Goal: Task Accomplishment & Management: Complete application form

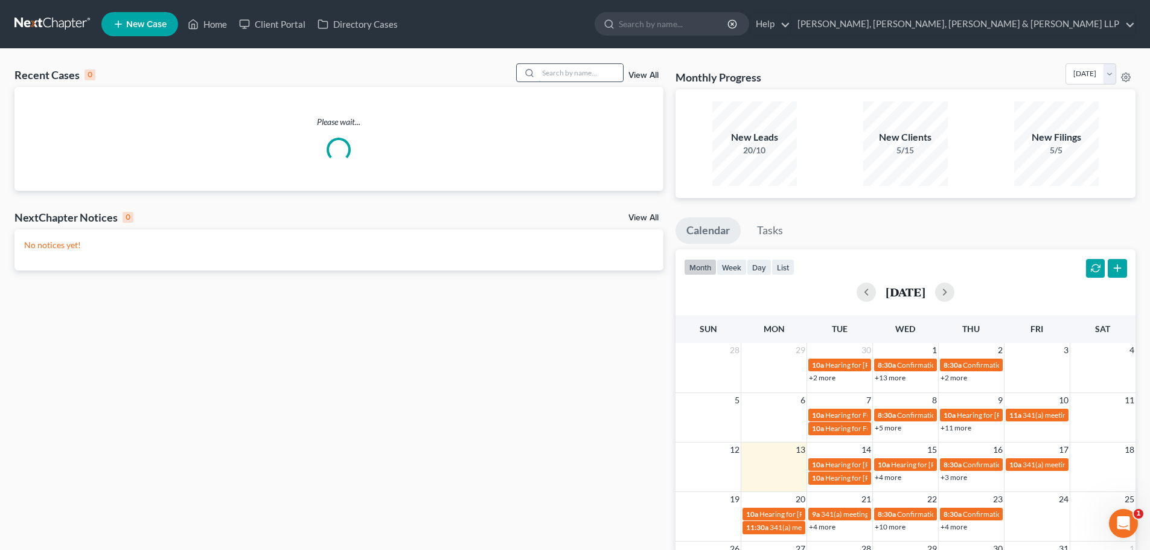
click at [589, 71] on input "search" at bounding box center [580, 72] width 84 height 17
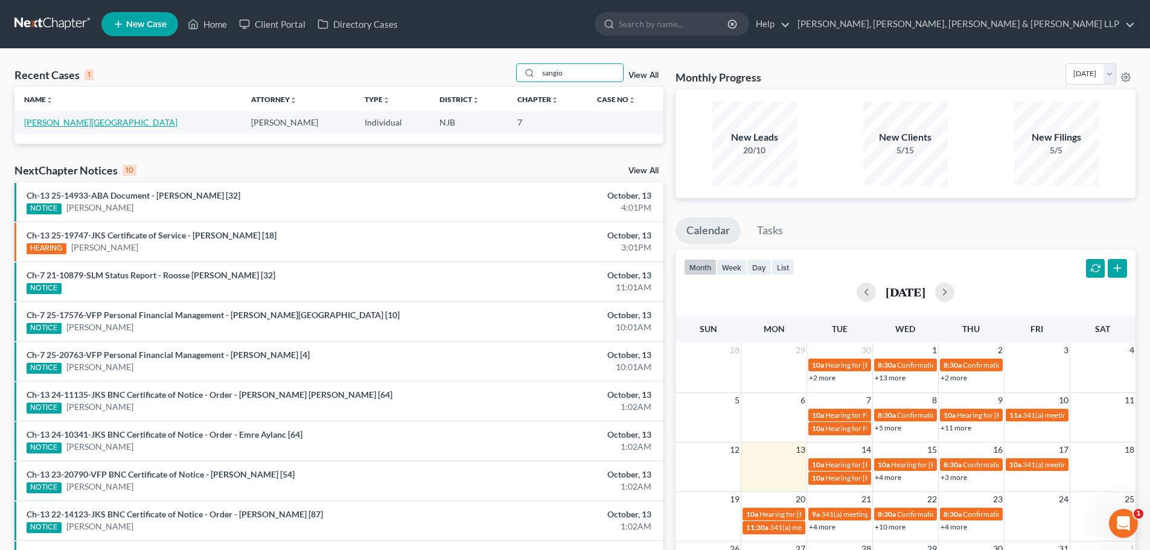
type input "sangio"
click at [72, 120] on link "[PERSON_NAME][GEOGRAPHIC_DATA]" at bounding box center [100, 122] width 153 height 10
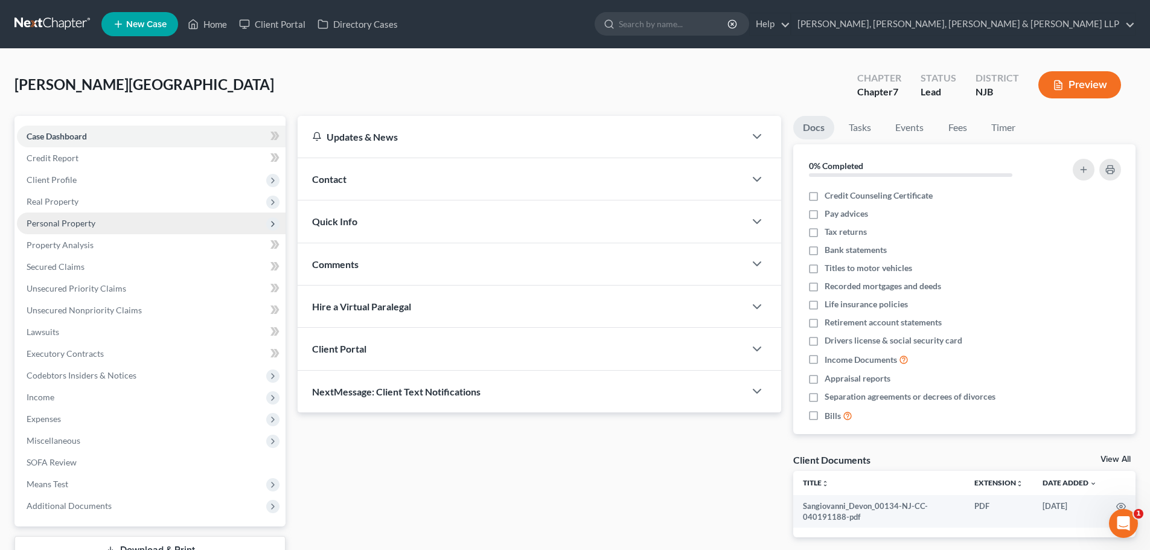
click at [87, 218] on span "Personal Property" at bounding box center [61, 223] width 69 height 10
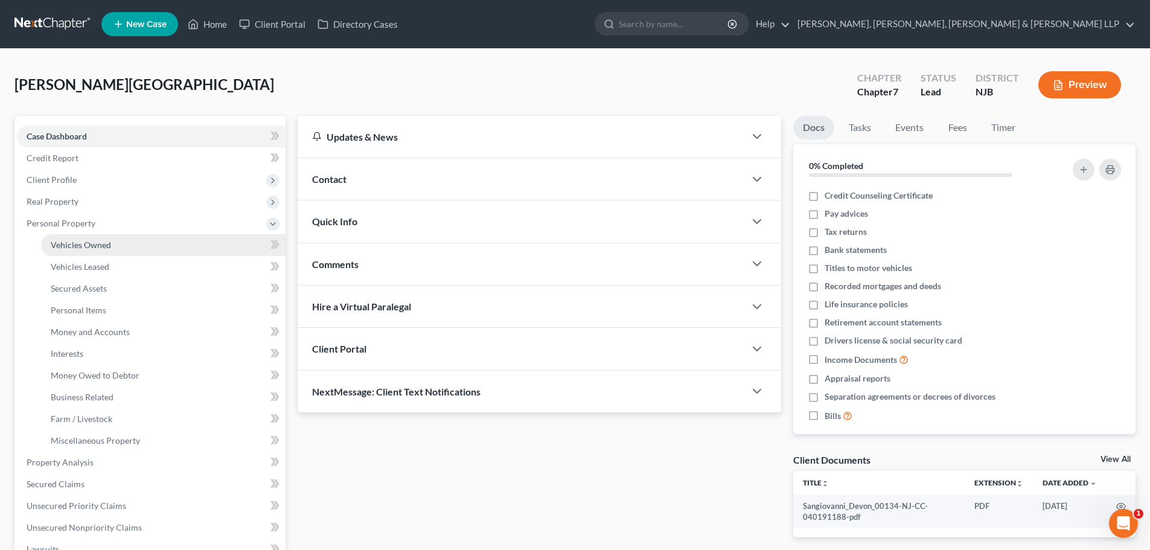
click at [95, 243] on span "Vehicles Owned" at bounding box center [81, 245] width 60 height 10
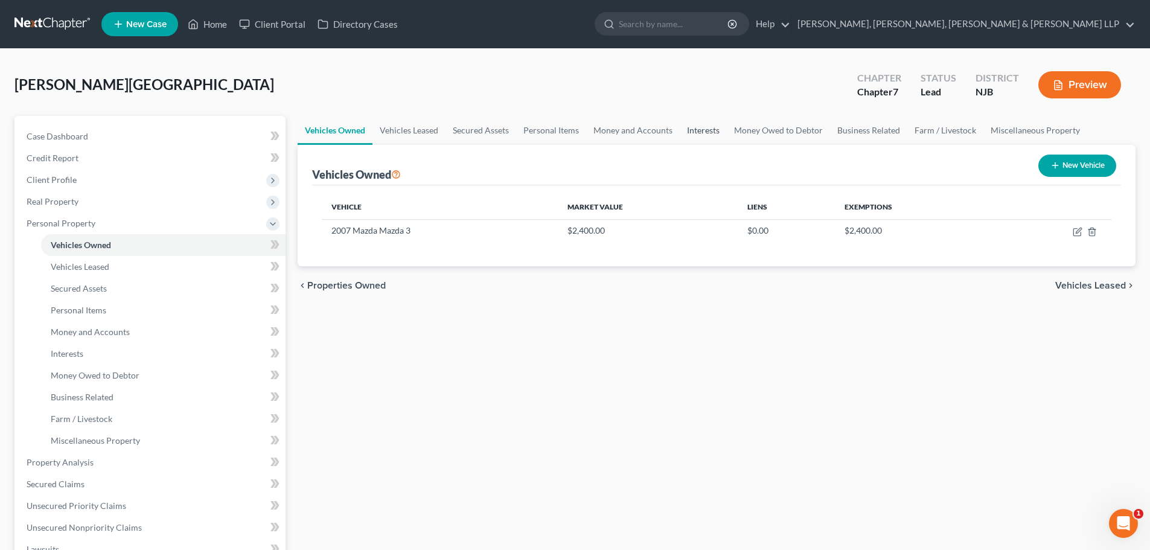
click at [693, 133] on link "Interests" at bounding box center [702, 130] width 47 height 29
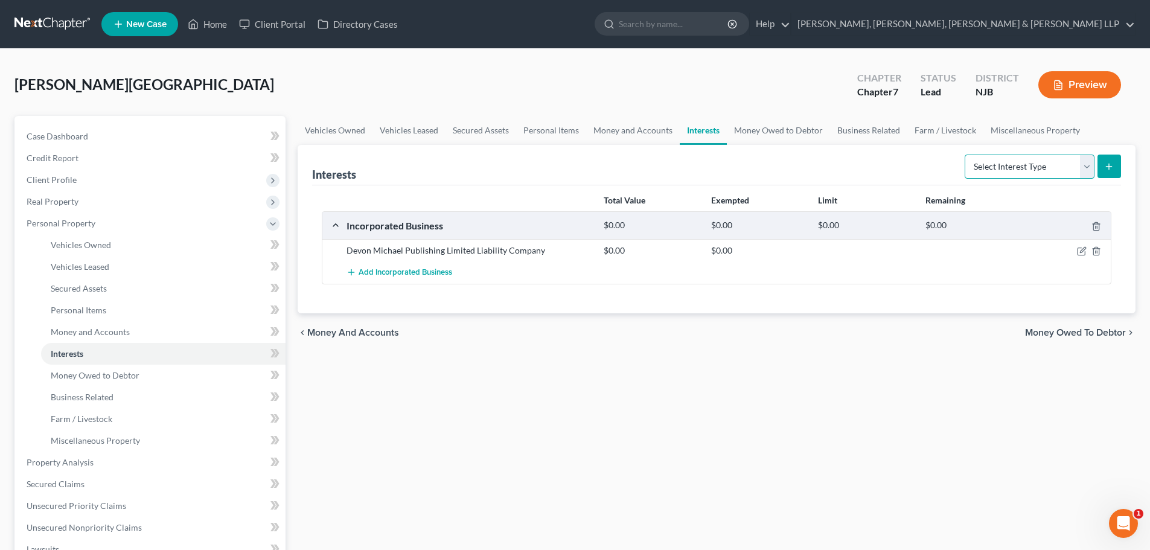
click at [985, 168] on select "Select Interest Type 401K Annuity Bond Education IRA Government Bond Government…" at bounding box center [1029, 166] width 130 height 24
drag, startPoint x: 806, startPoint y: 136, endPoint x: 821, endPoint y: 137, distance: 15.7
click at [806, 136] on link "Money Owed to Debtor" at bounding box center [778, 130] width 103 height 29
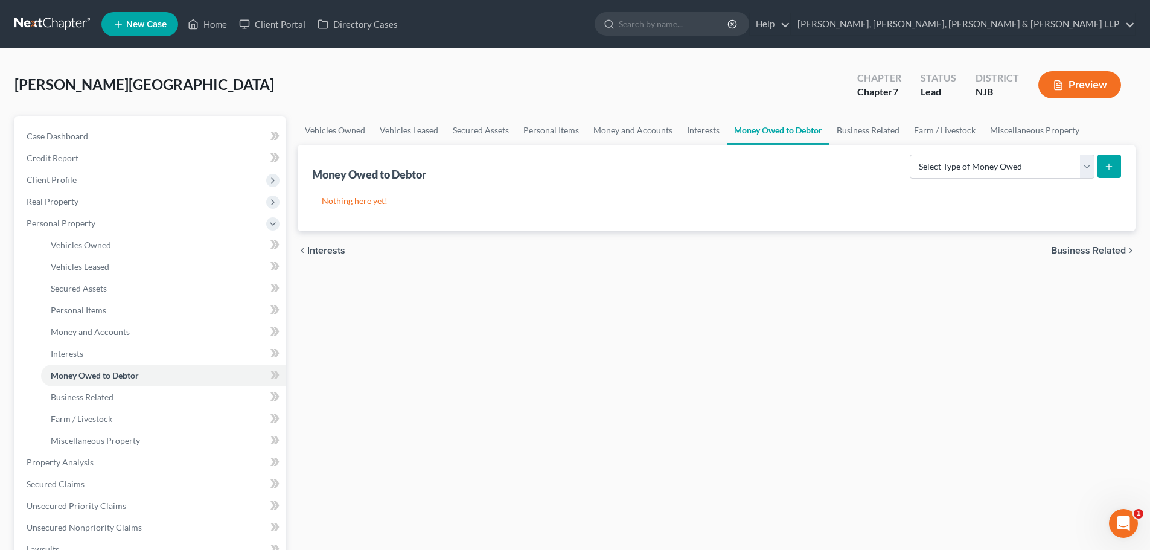
click at [971, 185] on div "Nothing here yet!" at bounding box center [716, 208] width 809 height 46
click at [973, 177] on select "Select Type of Money Owed Accounts Receivable Alimony Child Support Claims Agai…" at bounding box center [1001, 166] width 185 height 24
click at [1017, 133] on link "Miscellaneous Property" at bounding box center [1034, 130] width 104 height 29
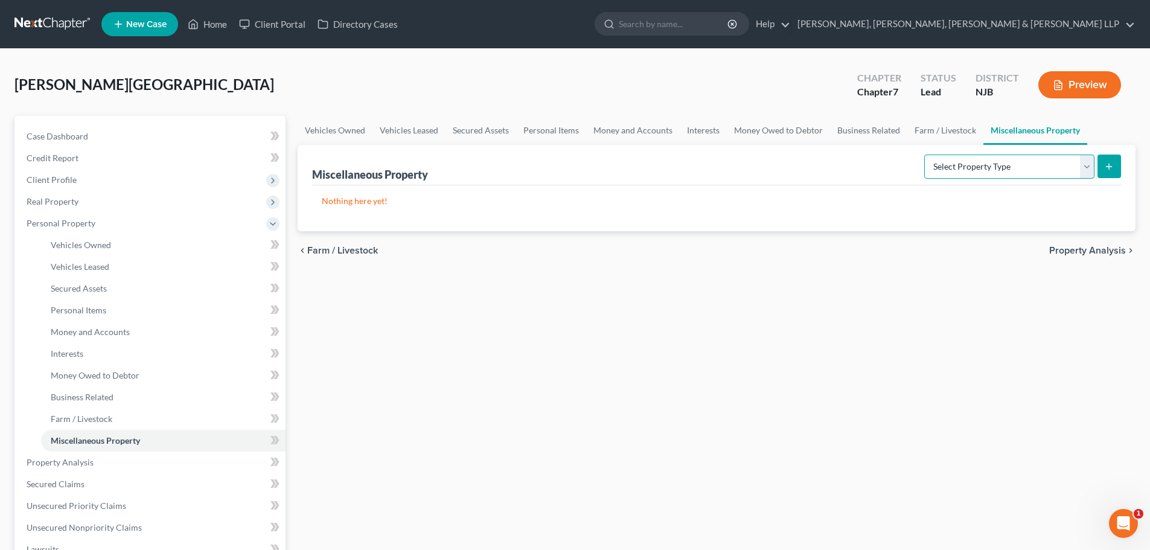
click at [953, 171] on select "Select Property Type Assigned for Creditor Benefit [DATE] Holding for Another N…" at bounding box center [1009, 166] width 170 height 24
click at [932, 133] on link "Farm / Livestock" at bounding box center [945, 130] width 76 height 29
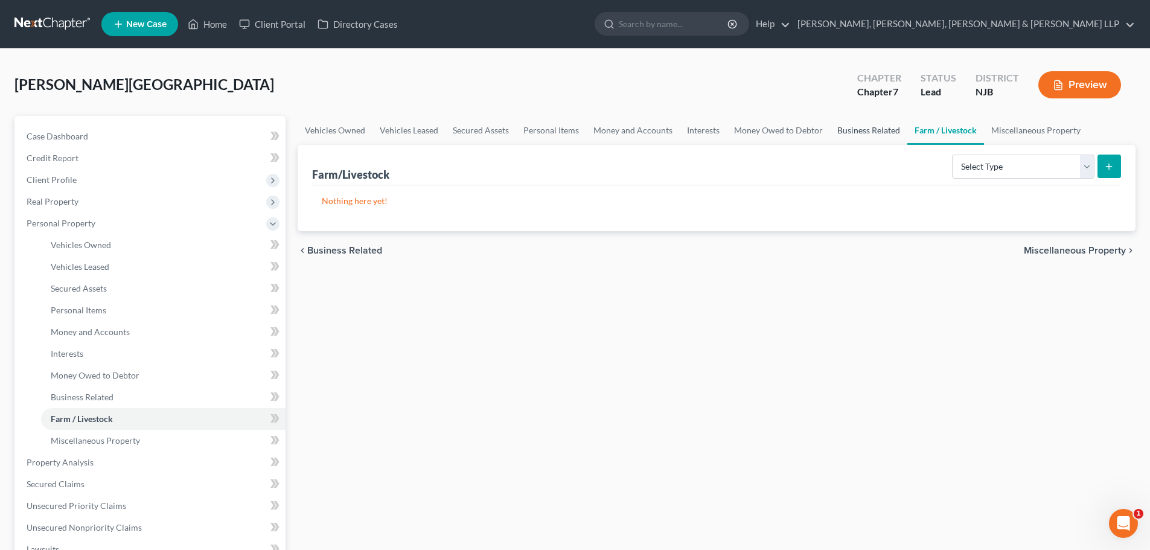
click at [883, 138] on link "Business Related" at bounding box center [868, 130] width 77 height 29
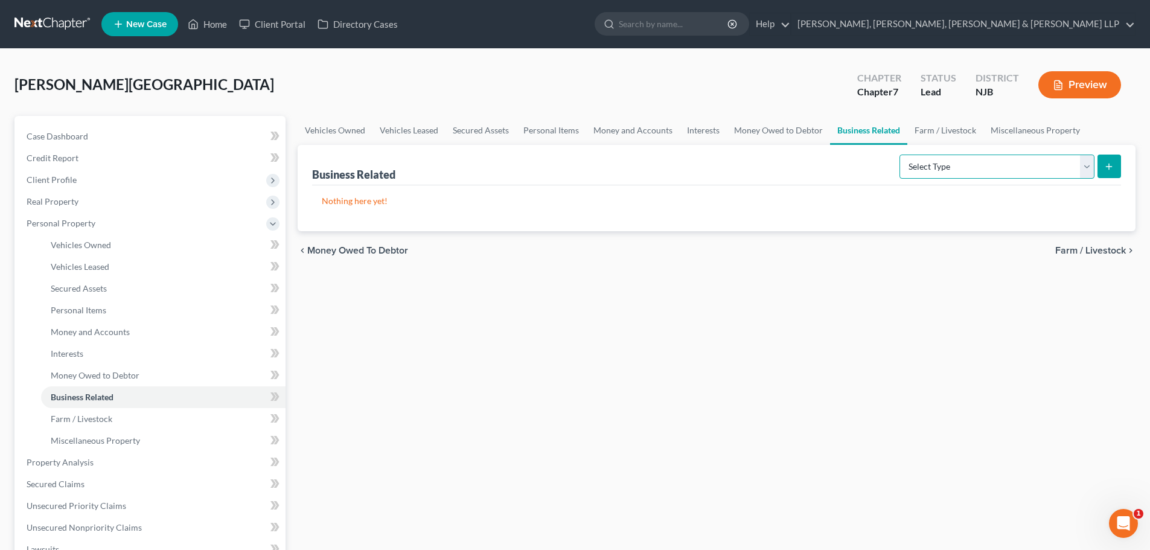
click at [940, 175] on select "Select Type Customer Lists Franchises Inventory Licenses Machinery Office Equip…" at bounding box center [996, 166] width 195 height 24
click at [802, 129] on link "Money Owed to Debtor" at bounding box center [778, 130] width 103 height 29
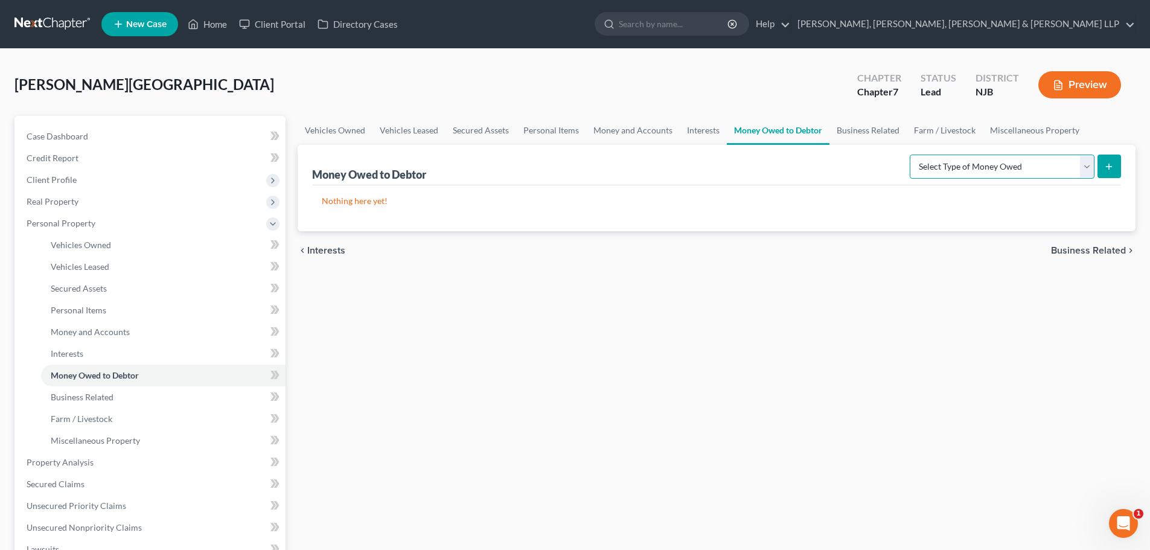
click at [981, 173] on select "Select Type of Money Owed Accounts Receivable Alimony Child Support Claims Agai…" at bounding box center [1001, 166] width 185 height 24
click at [911, 154] on select "Select Type of Money Owed Accounts Receivable Alimony Child Support Claims Agai…" at bounding box center [1001, 166] width 185 height 24
click at [1048, 167] on select "Select Type of Money Owed Accounts Receivable Alimony Child Support Claims Agai…" at bounding box center [1001, 166] width 185 height 24
click at [981, 162] on select "Select Type of Money Owed Accounts Receivable Alimony Child Support Claims Agai…" at bounding box center [1001, 166] width 185 height 24
select select "financial_assets_not_yet_listed"
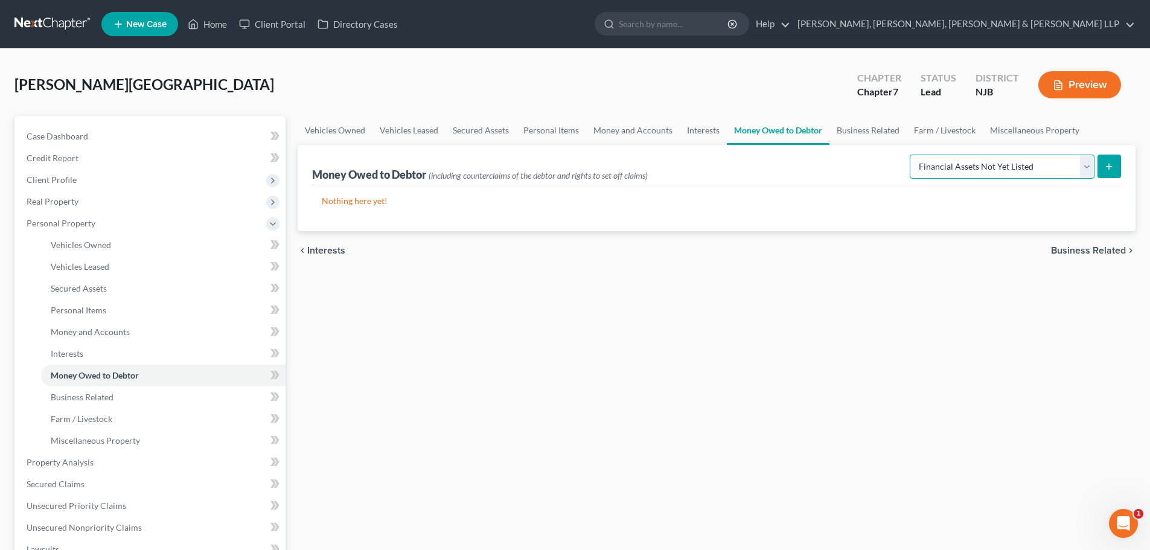
click at [911, 154] on select "Select Type of Money Owed Accounts Receivable Alimony Child Support Claims Agai…" at bounding box center [1001, 166] width 185 height 24
click at [1100, 162] on button "submit" at bounding box center [1109, 166] width 24 height 24
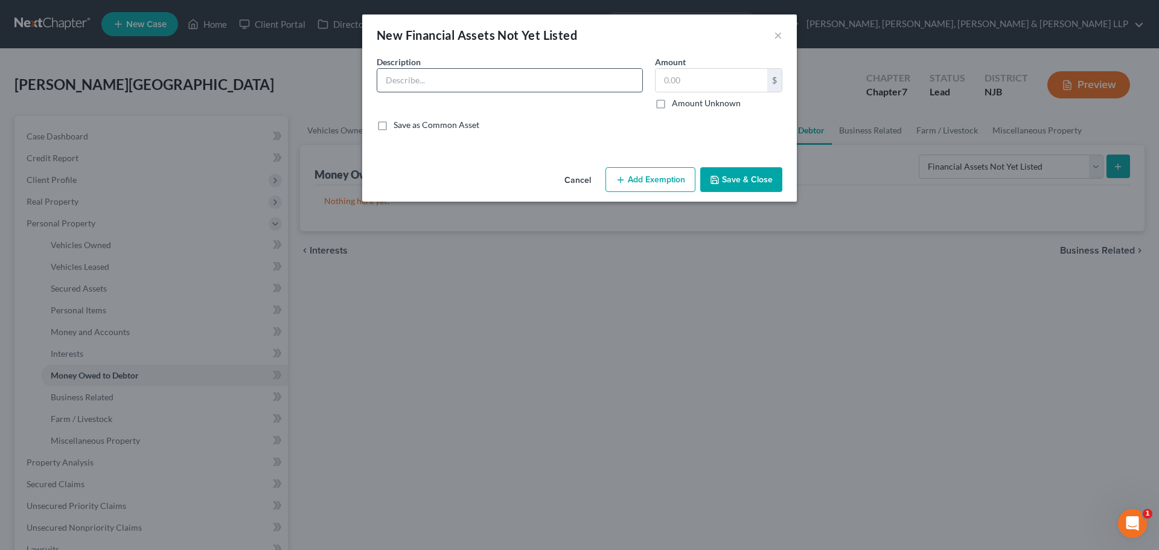
click at [574, 71] on input "text" at bounding box center [509, 80] width 265 height 23
paste input "1/16th Bitcoin"
type input "1/16th Bitcoin"
click at [669, 78] on input "text" at bounding box center [711, 80] width 112 height 23
paste input "8,235"
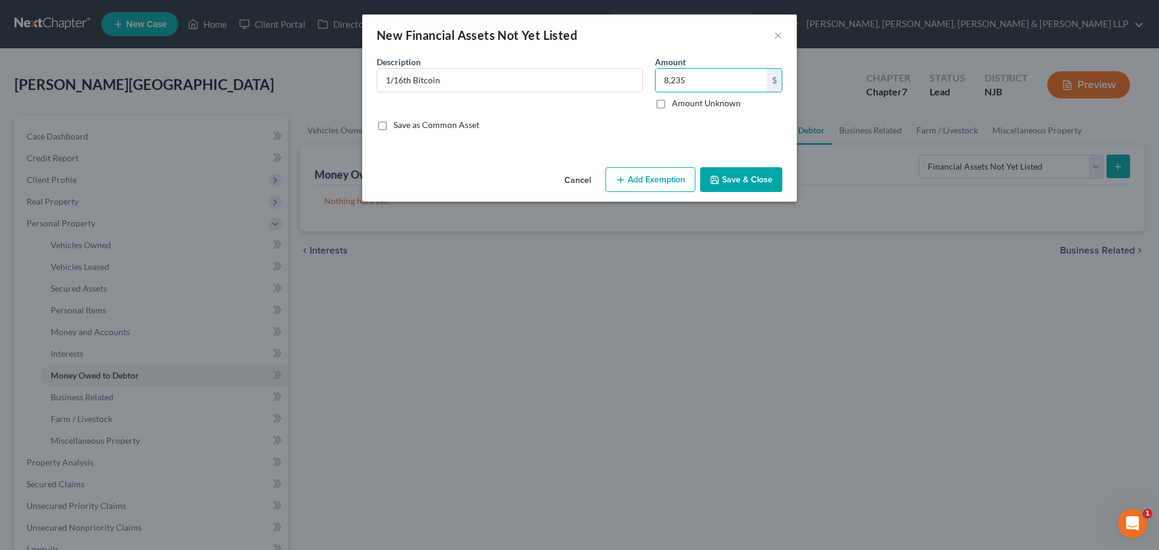
type input "8,235"
click at [666, 177] on button "Add Exemption" at bounding box center [650, 179] width 90 height 25
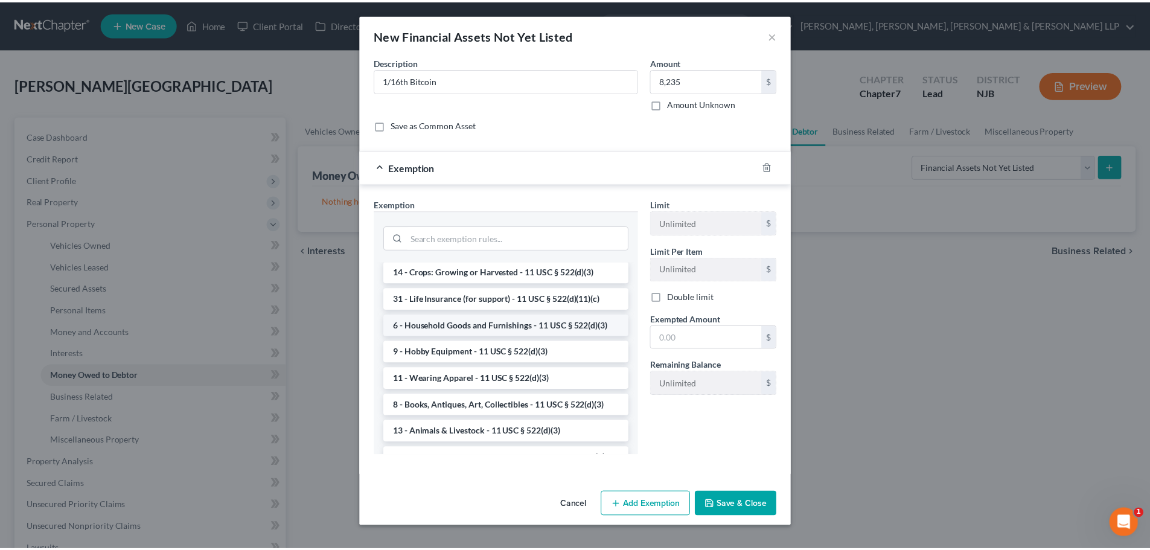
scroll to position [756, 0]
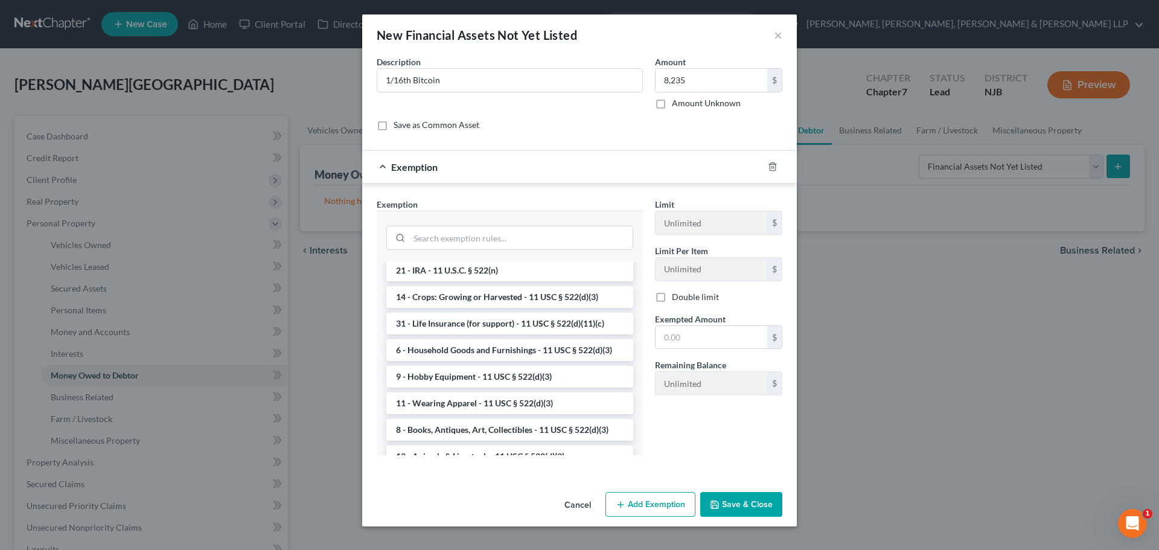
click at [494, 255] on li "14 - Wildcard Exemption (unused homestead) - 11 U.S.C. § 522 (d)(5)" at bounding box center [509, 238] width 247 height 34
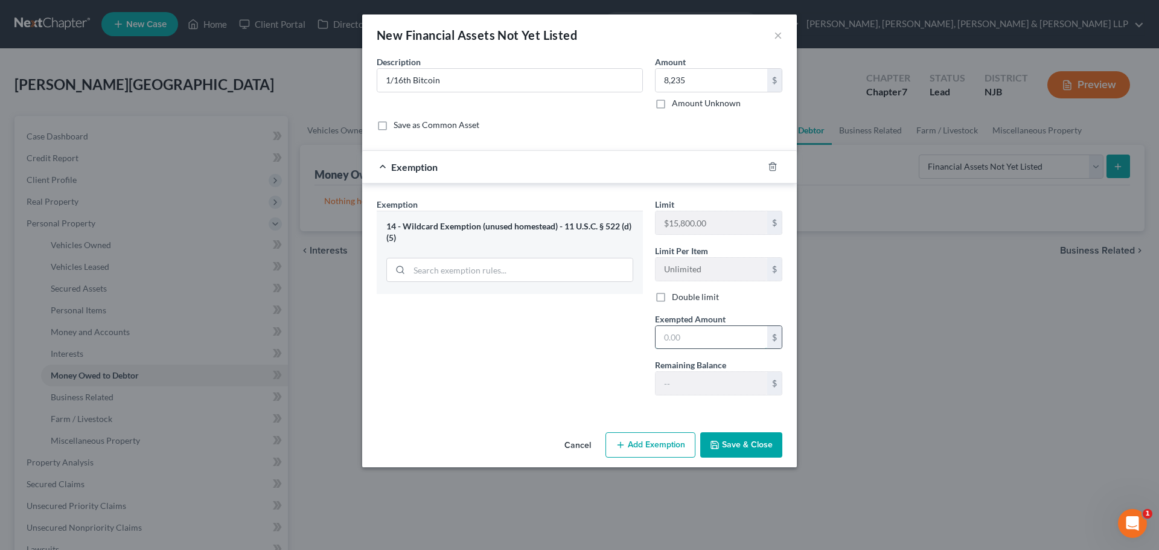
click at [680, 340] on input "text" at bounding box center [711, 337] width 112 height 23
paste input "8,235"
type input "8,235"
click at [726, 446] on button "Save & Close" at bounding box center [741, 444] width 82 height 25
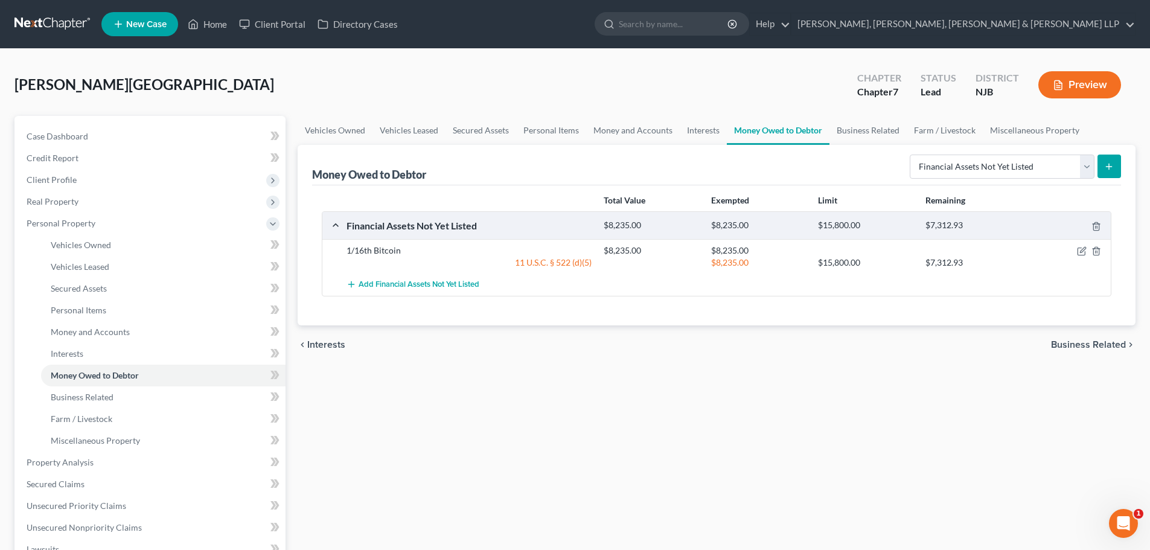
scroll to position [309, 0]
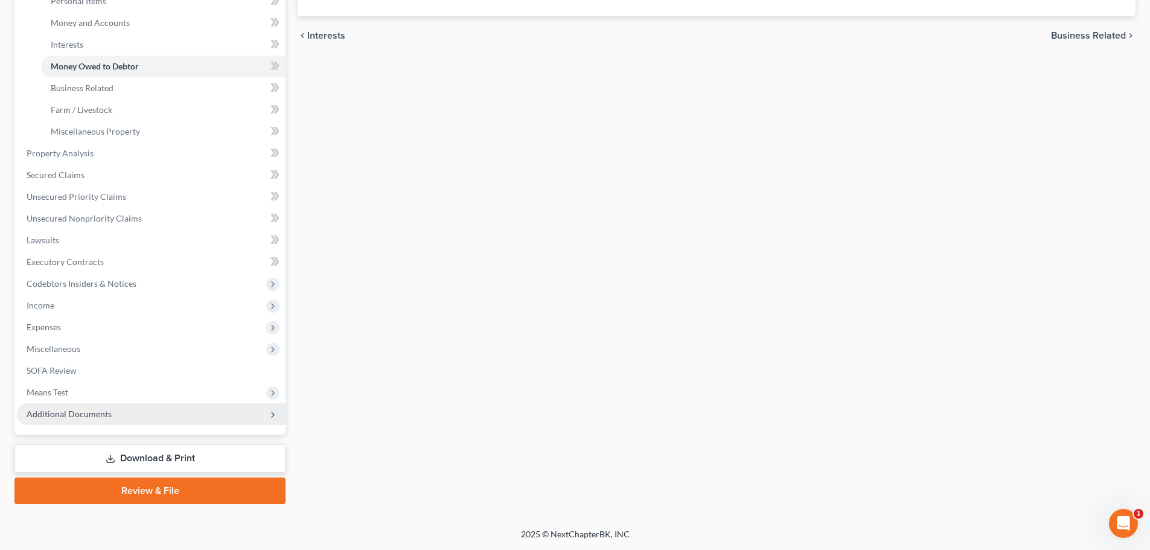
click at [99, 406] on span "Additional Documents" at bounding box center [151, 414] width 269 height 22
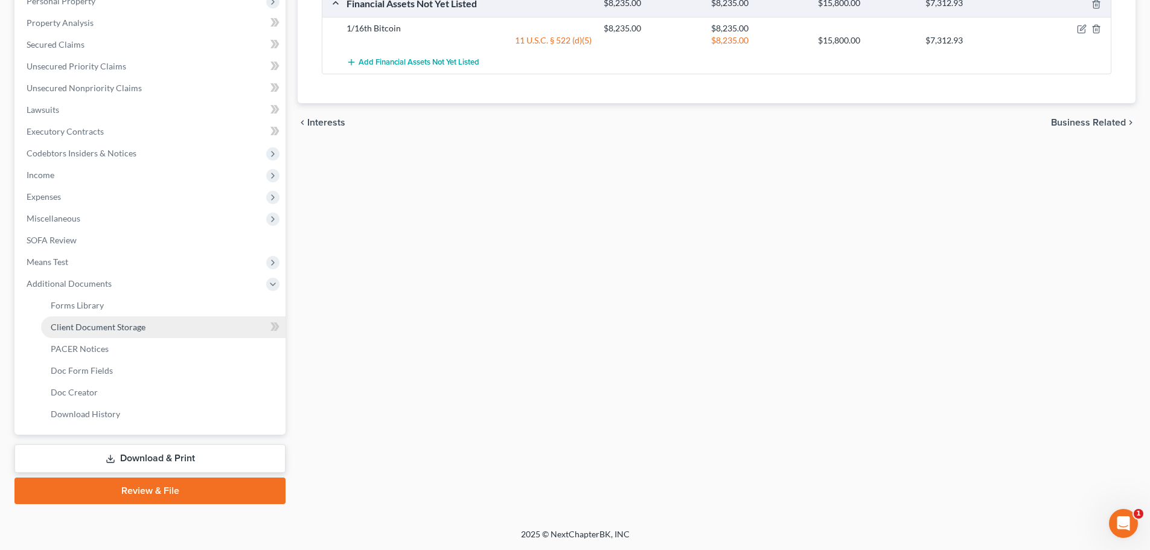
click at [147, 319] on link "Client Document Storage" at bounding box center [163, 327] width 244 height 22
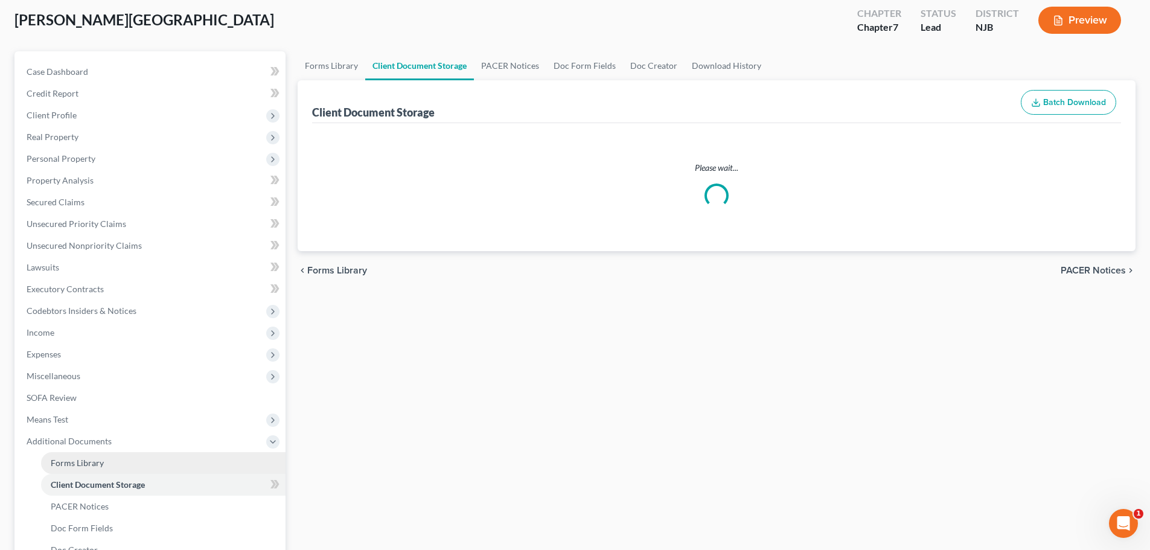
scroll to position [7, 0]
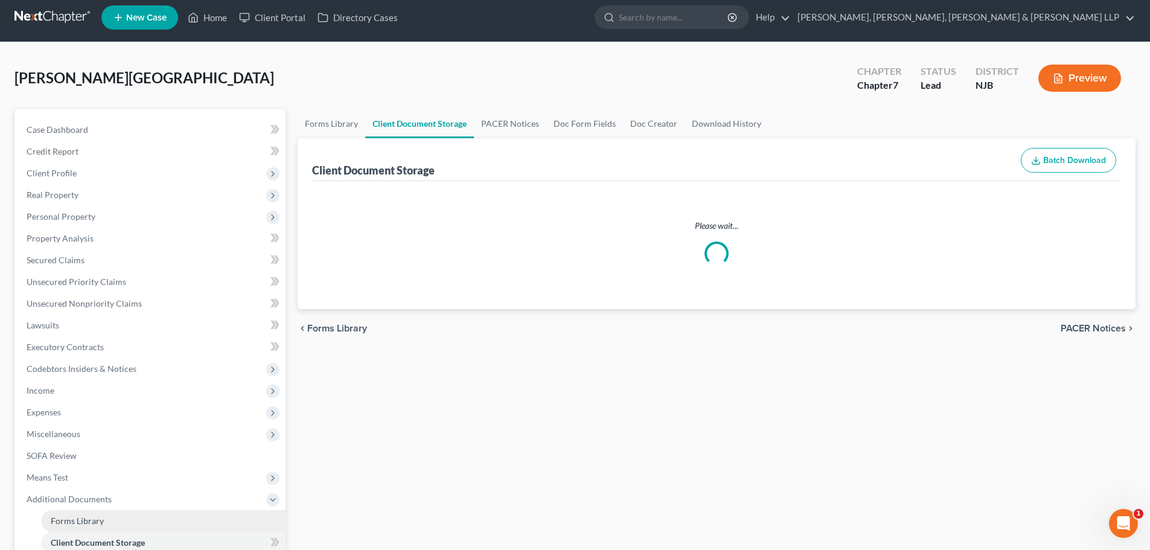
select select "9"
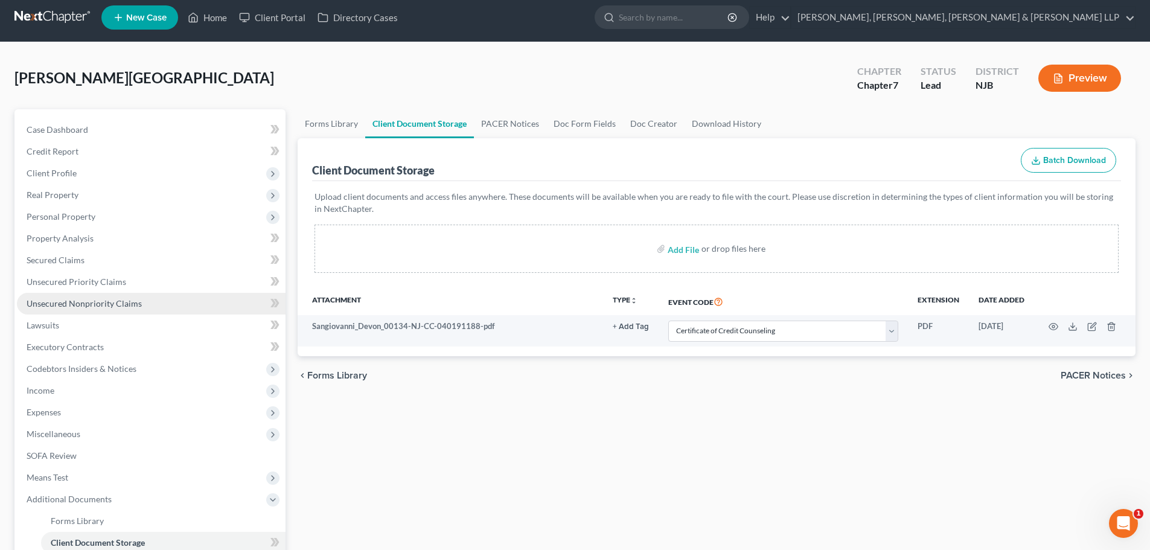
scroll to position [0, 0]
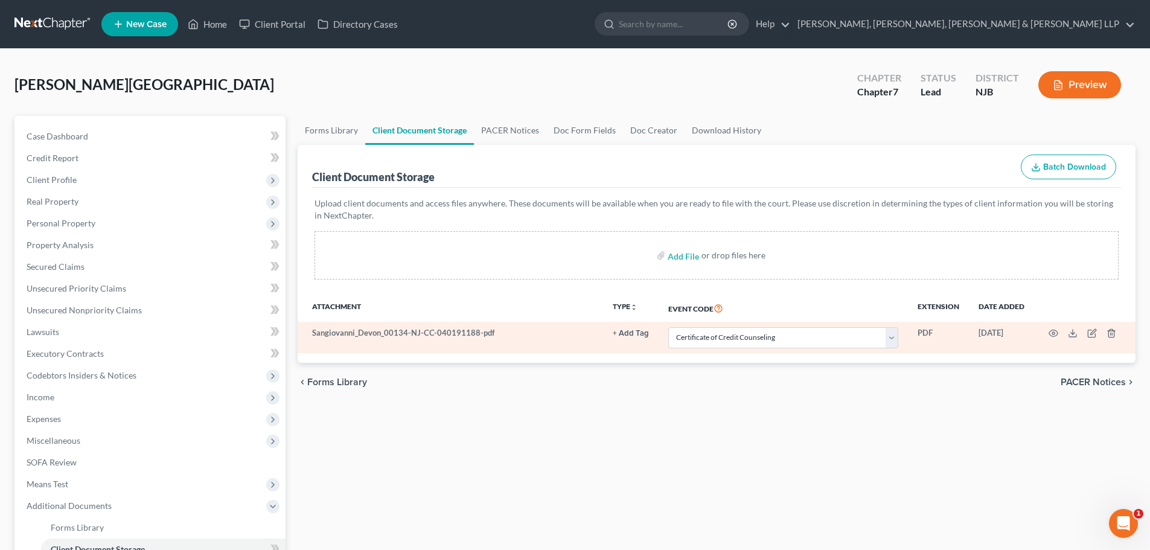
click at [1048, 336] on td at bounding box center [1084, 337] width 101 height 31
click at [1049, 331] on icon "button" at bounding box center [1053, 333] width 10 height 10
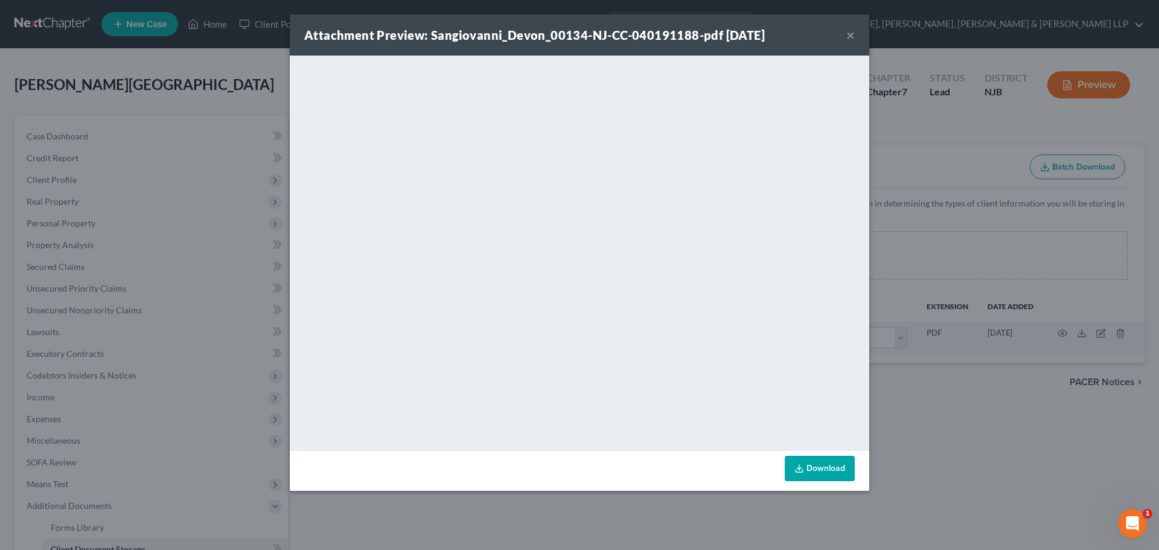
click at [811, 466] on link "Download" at bounding box center [819, 468] width 70 height 25
click at [852, 35] on button "×" at bounding box center [850, 35] width 8 height 14
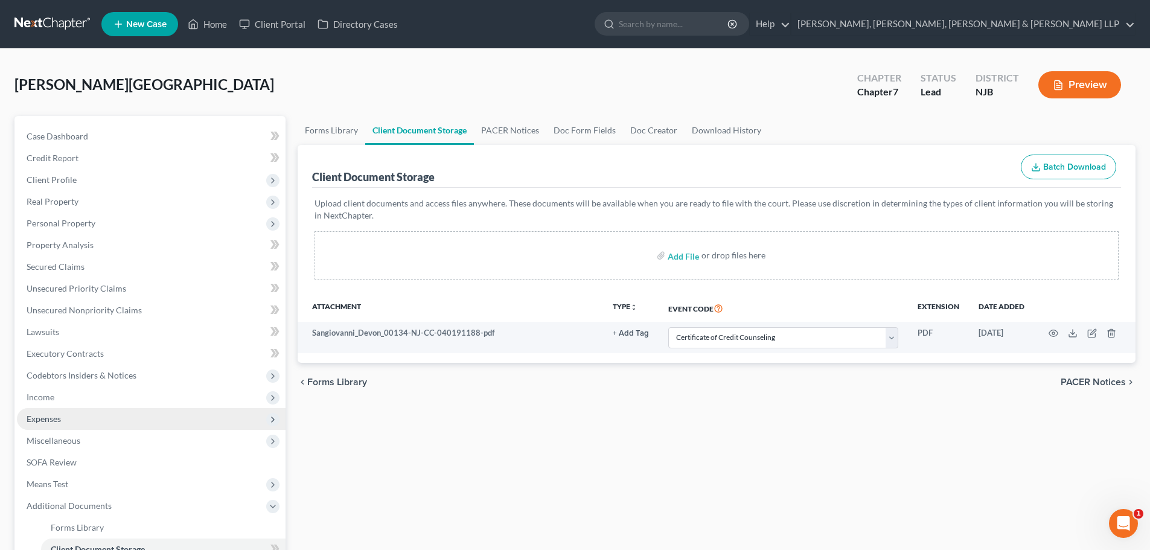
click at [45, 418] on span "Expenses" at bounding box center [44, 418] width 34 height 10
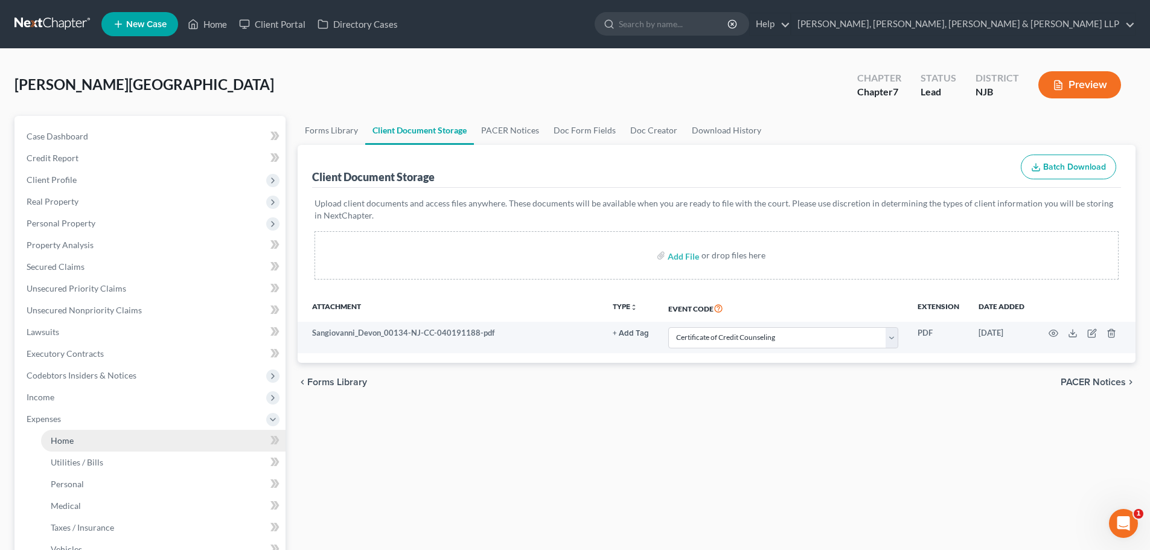
click at [63, 440] on span "Home" at bounding box center [62, 440] width 23 height 10
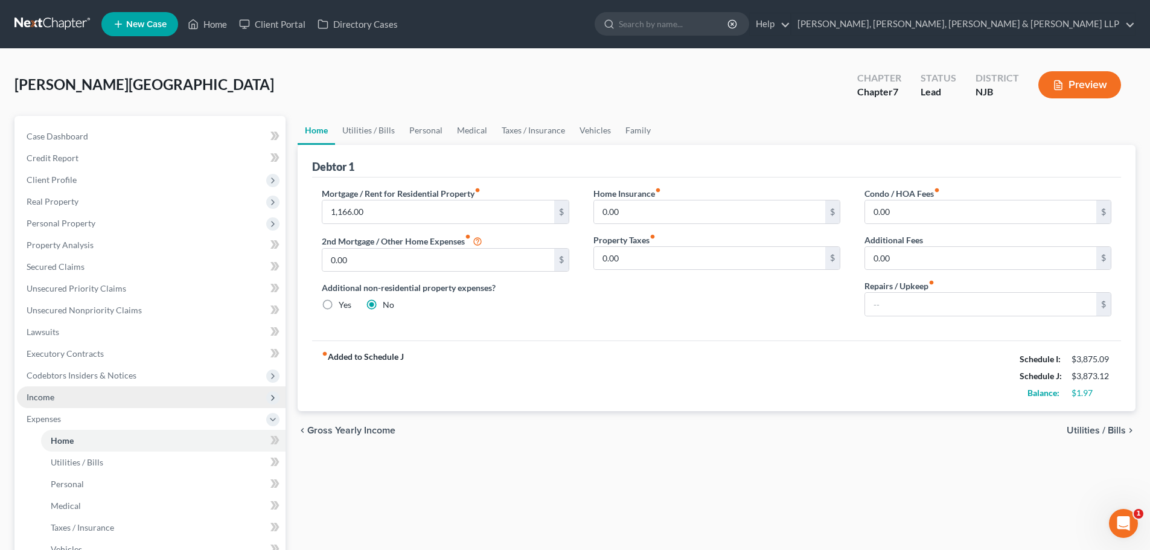
click at [95, 399] on span "Income" at bounding box center [151, 397] width 269 height 22
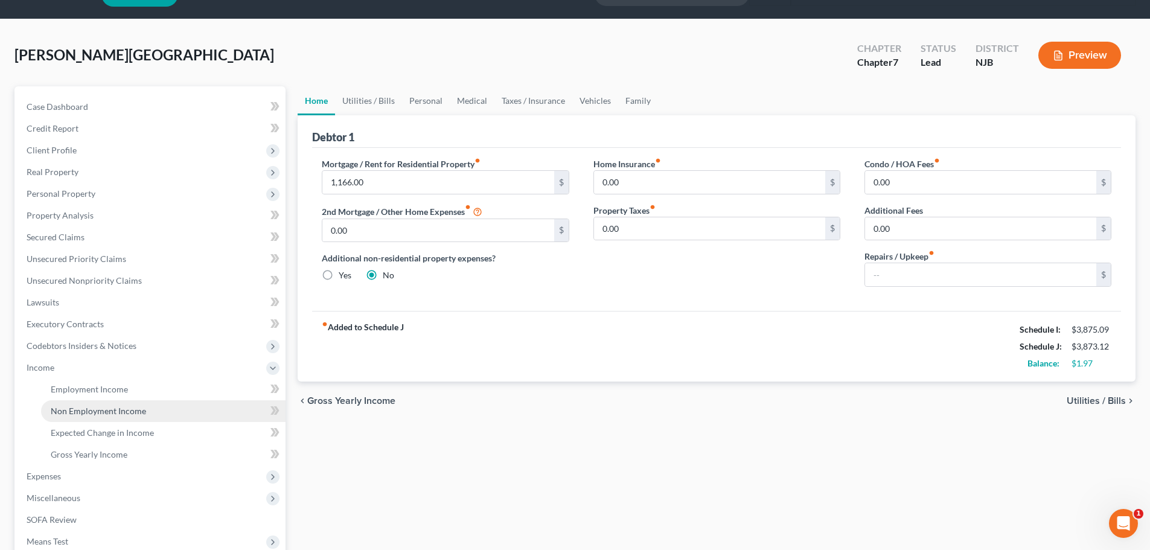
scroll to position [179, 0]
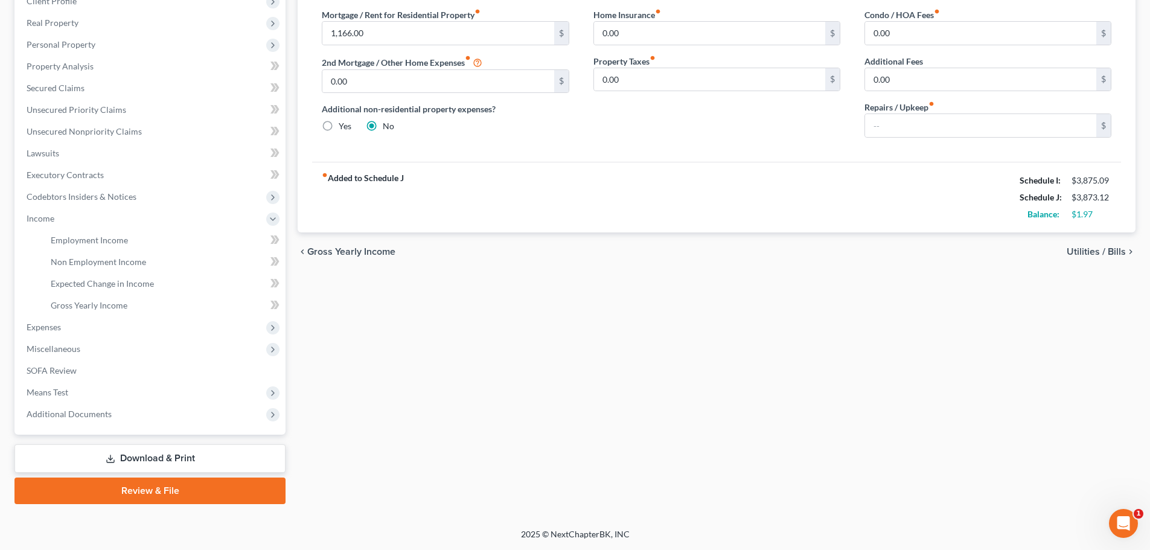
click at [137, 488] on link "Review & File" at bounding box center [149, 490] width 271 height 27
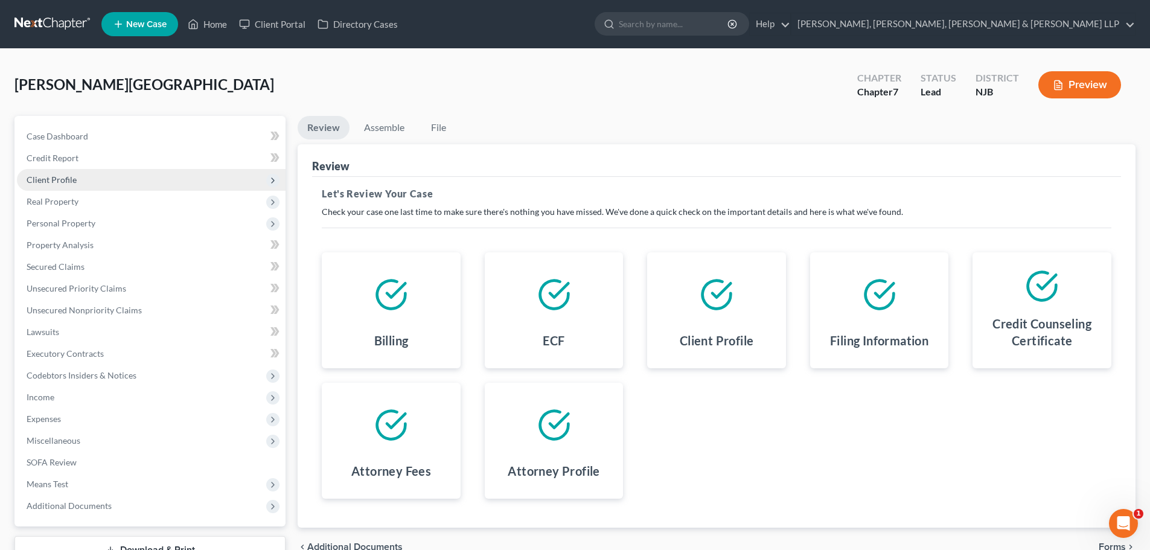
drag, startPoint x: 112, startPoint y: 180, endPoint x: 107, endPoint y: 186, distance: 7.7
click at [108, 183] on span "Client Profile" at bounding box center [151, 180] width 269 height 22
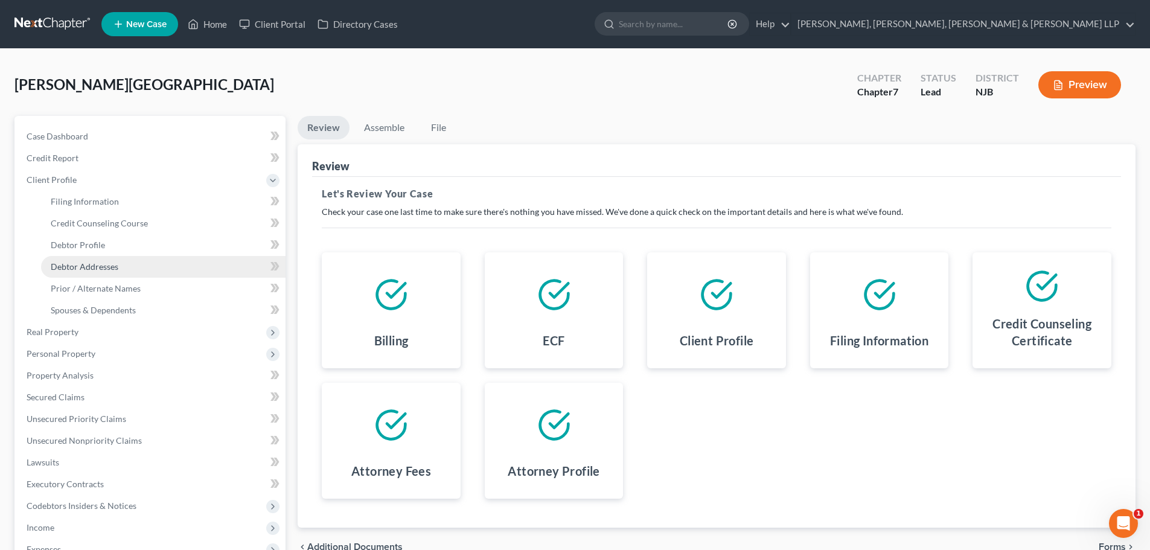
click at [96, 258] on link "Debtor Addresses" at bounding box center [163, 267] width 244 height 22
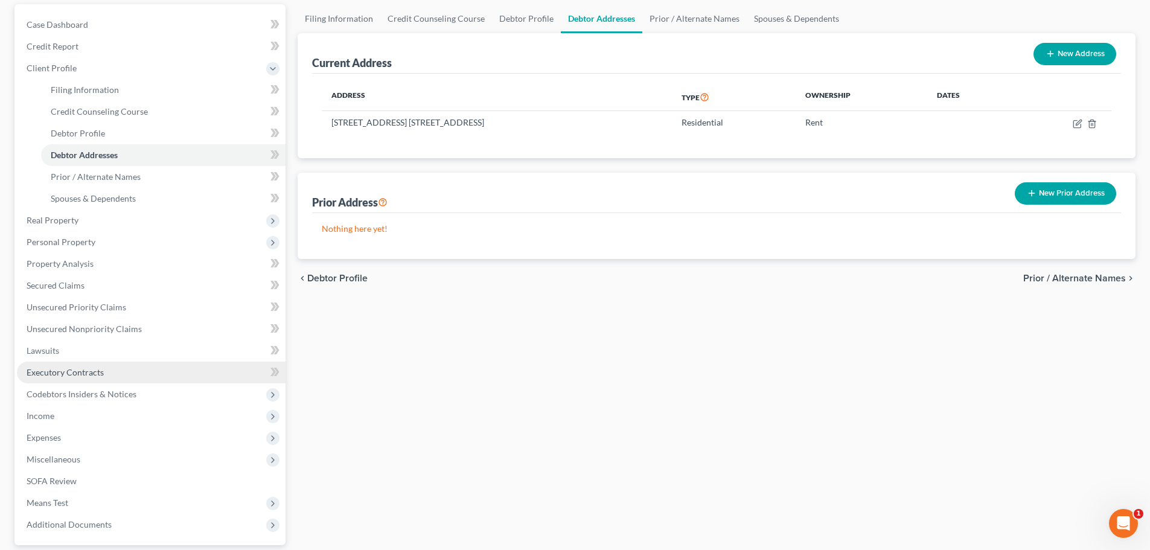
scroll to position [121, 0]
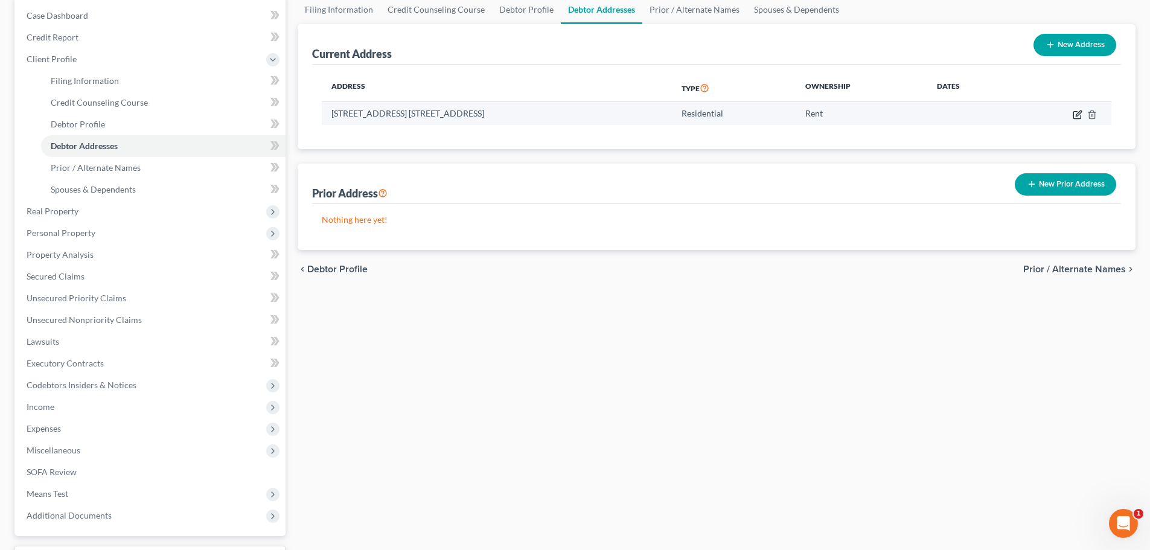
click at [1075, 113] on icon "button" at bounding box center [1077, 115] width 10 height 10
select select "33"
select select "1"
select select "0"
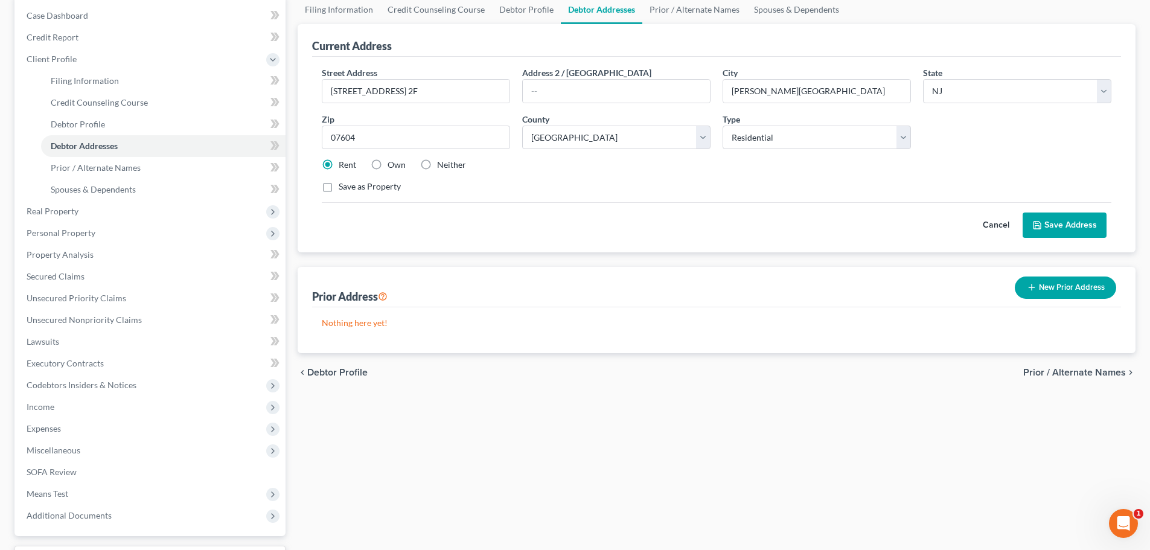
click at [1048, 220] on button "Save Address" at bounding box center [1064, 224] width 84 height 25
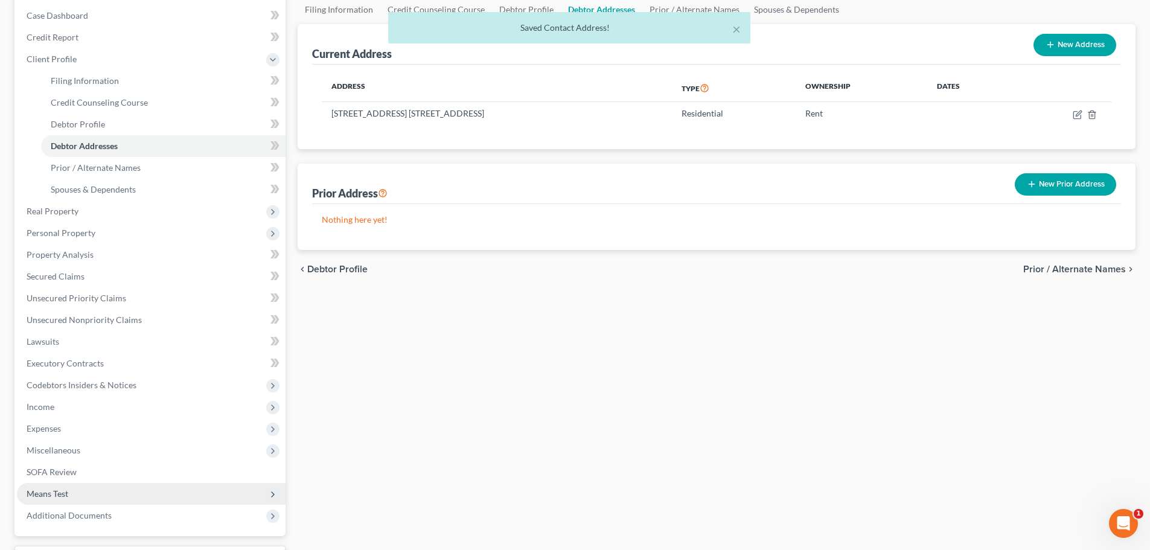
click at [78, 493] on span "Means Test" at bounding box center [151, 494] width 269 height 22
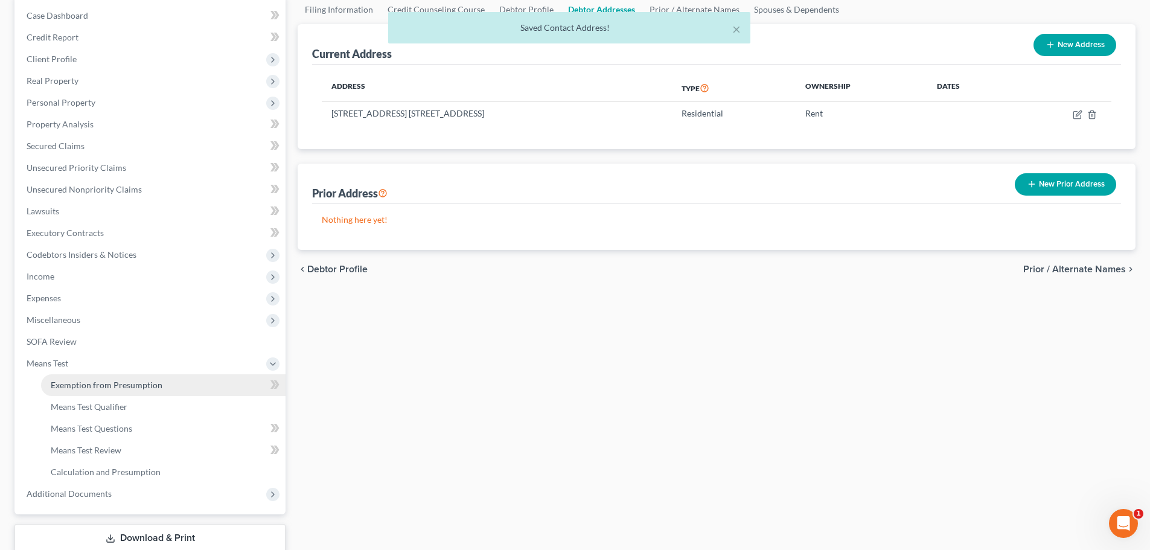
click at [128, 389] on span "Exemption from Presumption" at bounding box center [107, 385] width 112 height 10
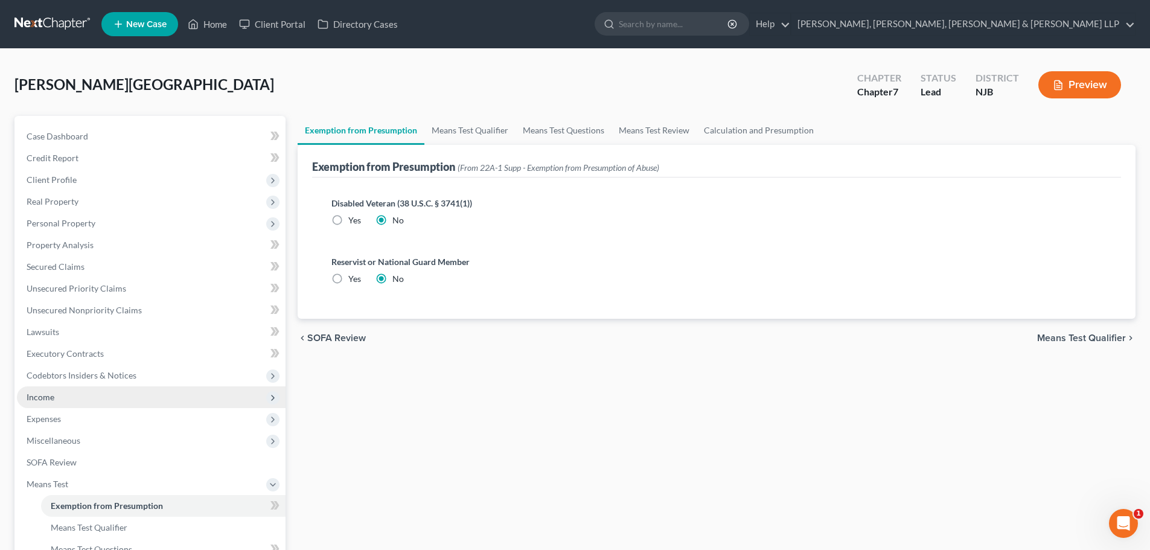
click at [101, 397] on span "Income" at bounding box center [151, 397] width 269 height 22
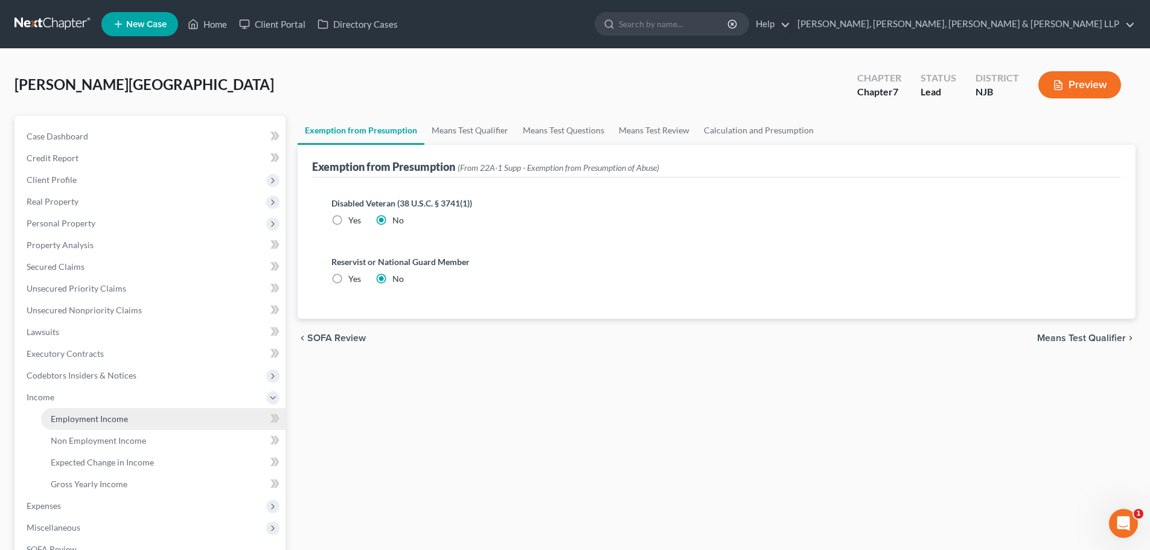
click at [95, 418] on span "Employment Income" at bounding box center [89, 418] width 77 height 10
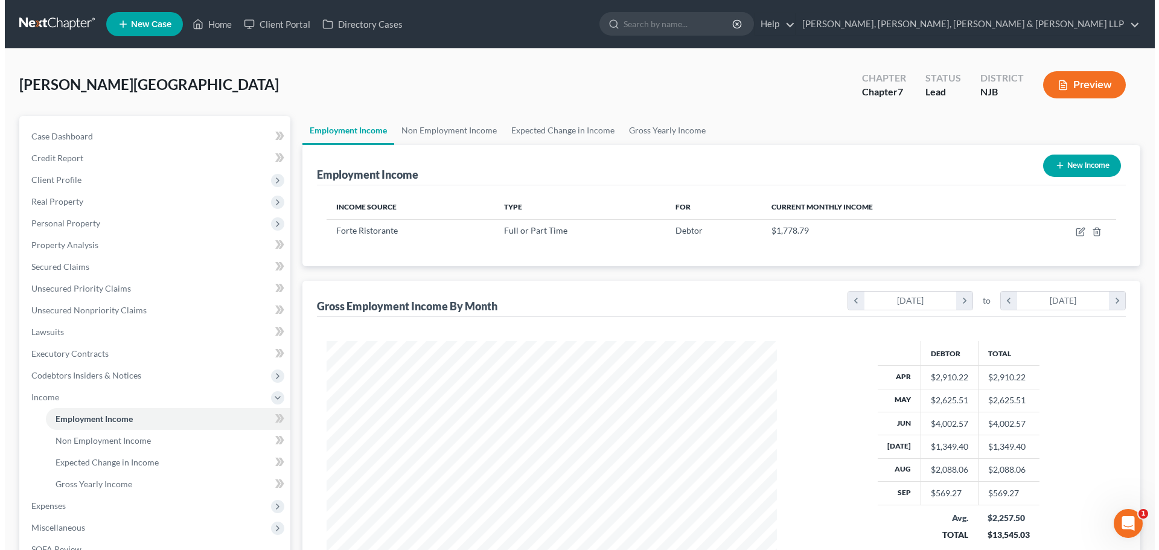
scroll to position [225, 474]
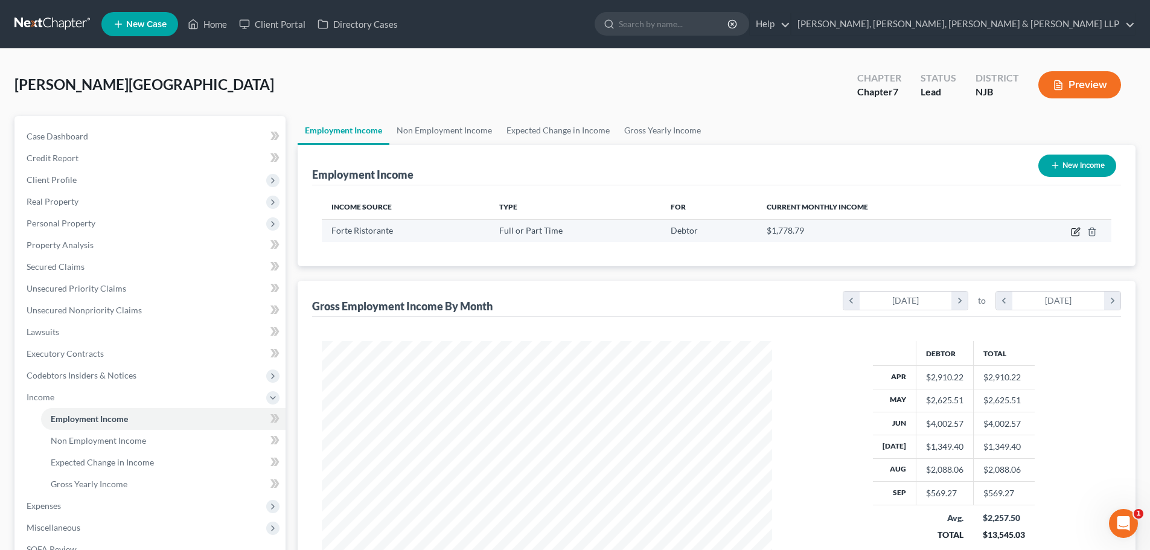
click at [1073, 229] on icon "button" at bounding box center [1074, 232] width 7 height 7
select select "0"
select select "33"
select select "3"
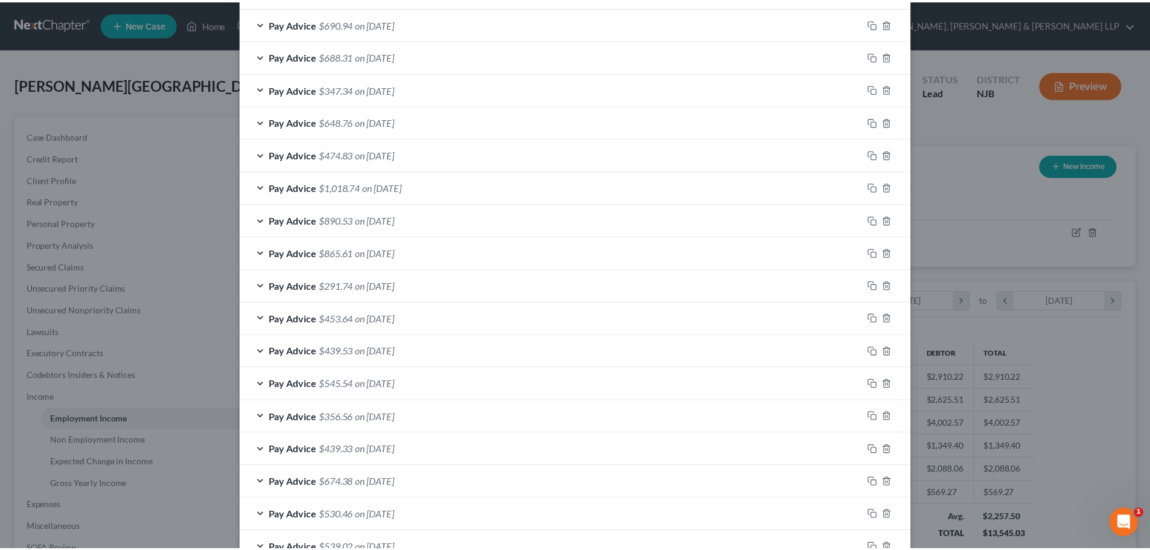
scroll to position [580, 0]
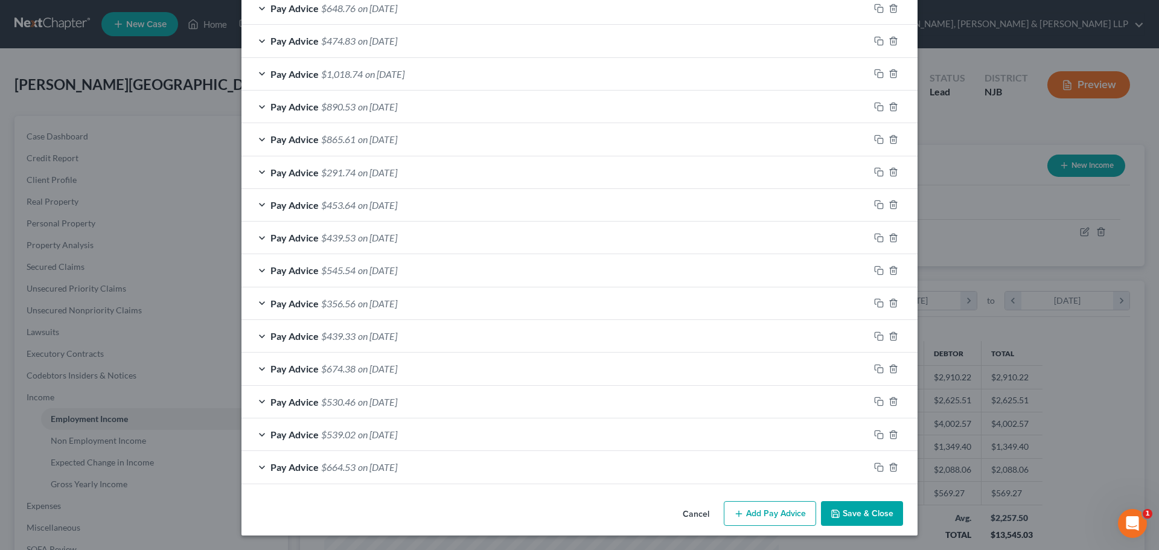
click at [824, 507] on button "Save & Close" at bounding box center [862, 513] width 82 height 25
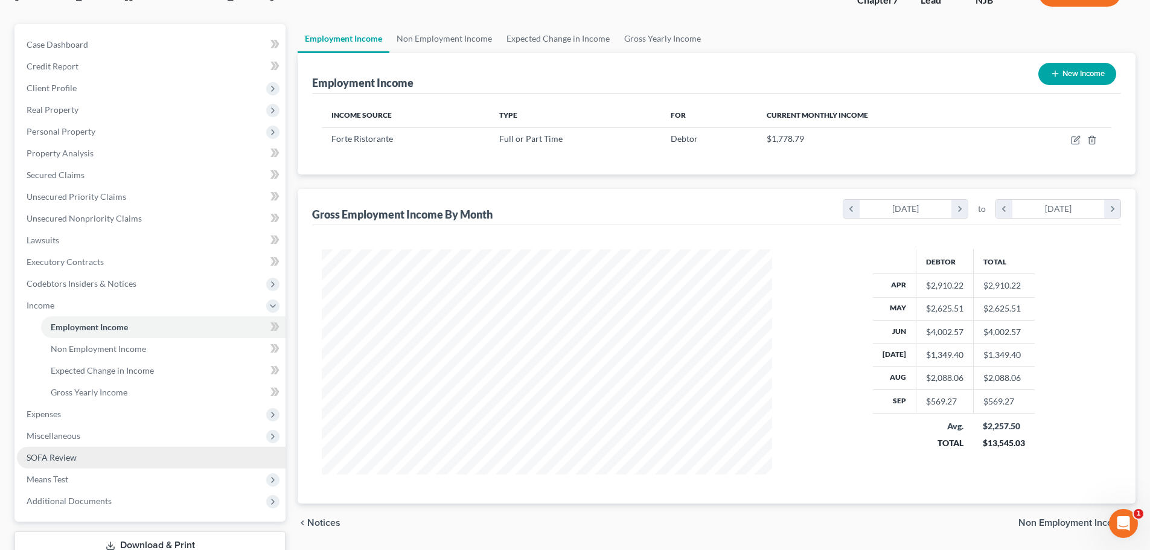
scroll to position [179, 0]
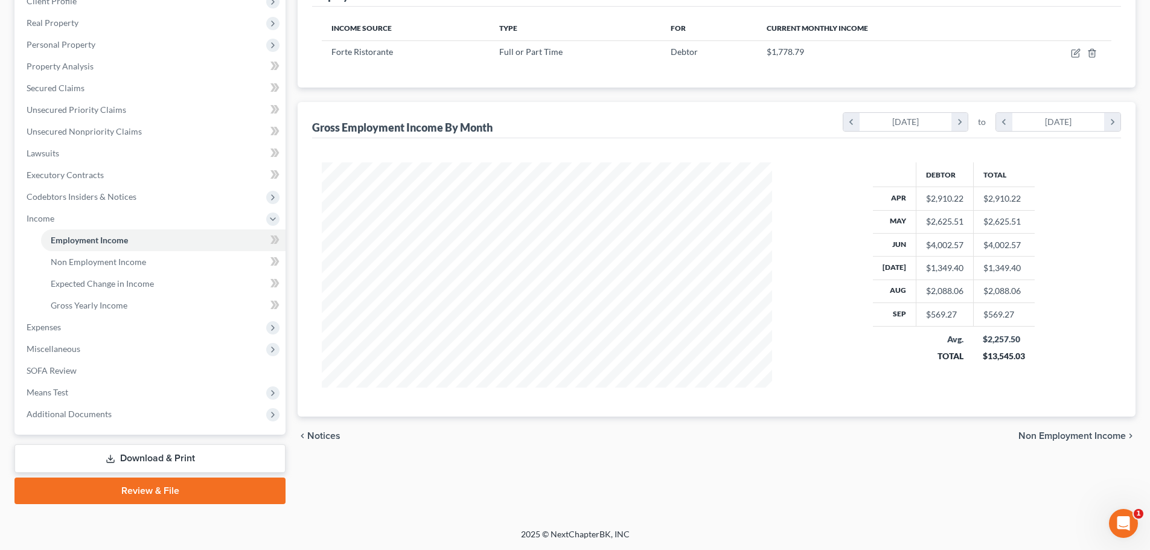
click at [113, 484] on link "Review & File" at bounding box center [149, 490] width 271 height 27
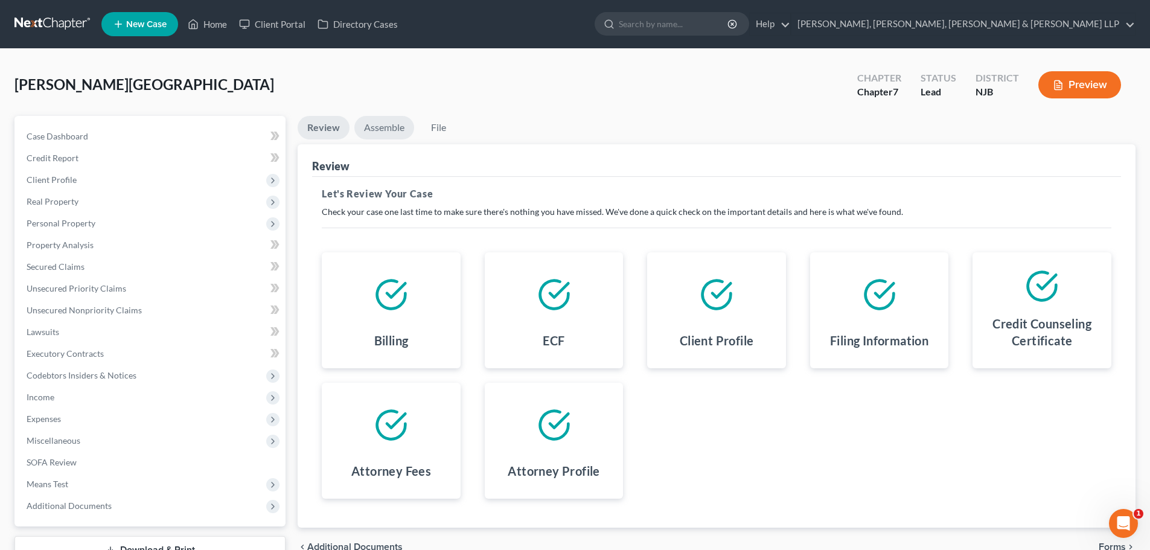
click at [384, 117] on link "Assemble" at bounding box center [384, 128] width 60 height 24
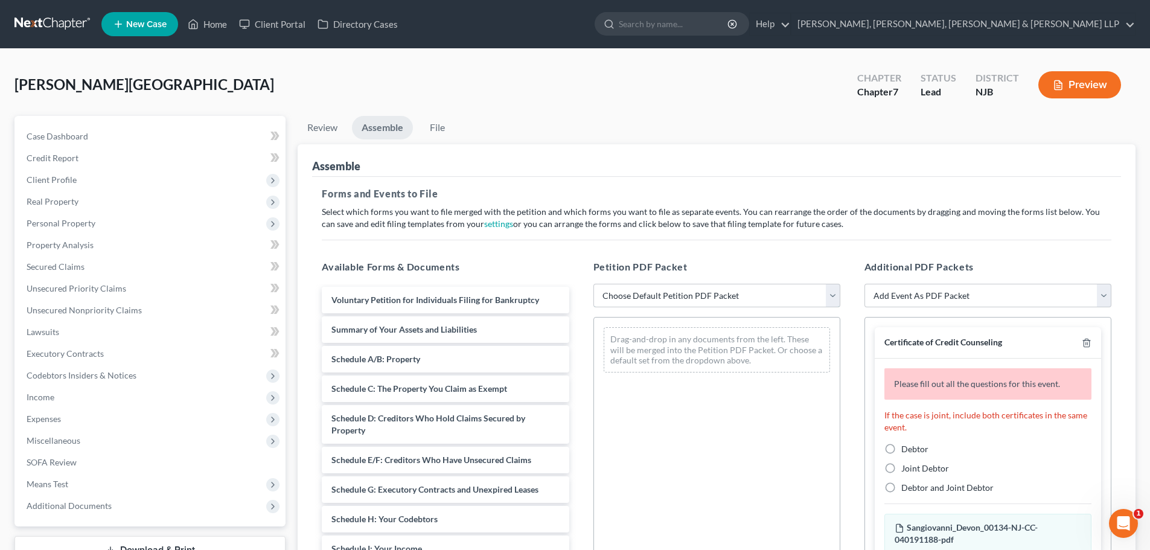
click at [646, 291] on select "Choose Default Petition PDF Packet Complete Bankruptcy Petition (all forms and …" at bounding box center [716, 296] width 247 height 24
select select "0"
click at [593, 284] on select "Choose Default Petition PDF Packet Complete Bankruptcy Petition (all forms and …" at bounding box center [716, 296] width 247 height 24
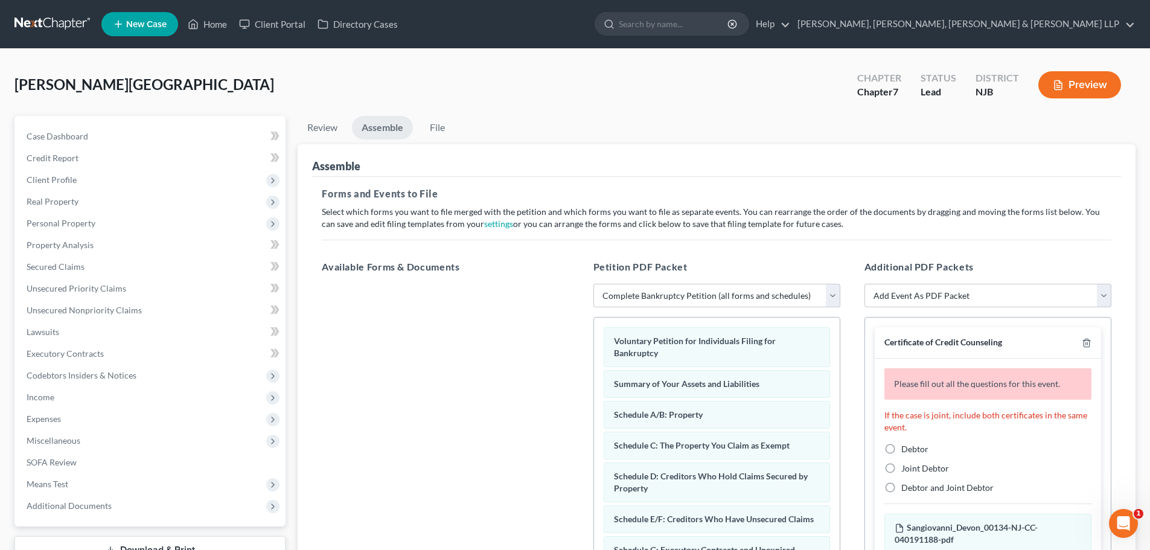
click at [901, 450] on label "Debtor" at bounding box center [914, 449] width 27 height 12
click at [906, 450] on input "Debtor" at bounding box center [910, 447] width 8 height 8
radio input "true"
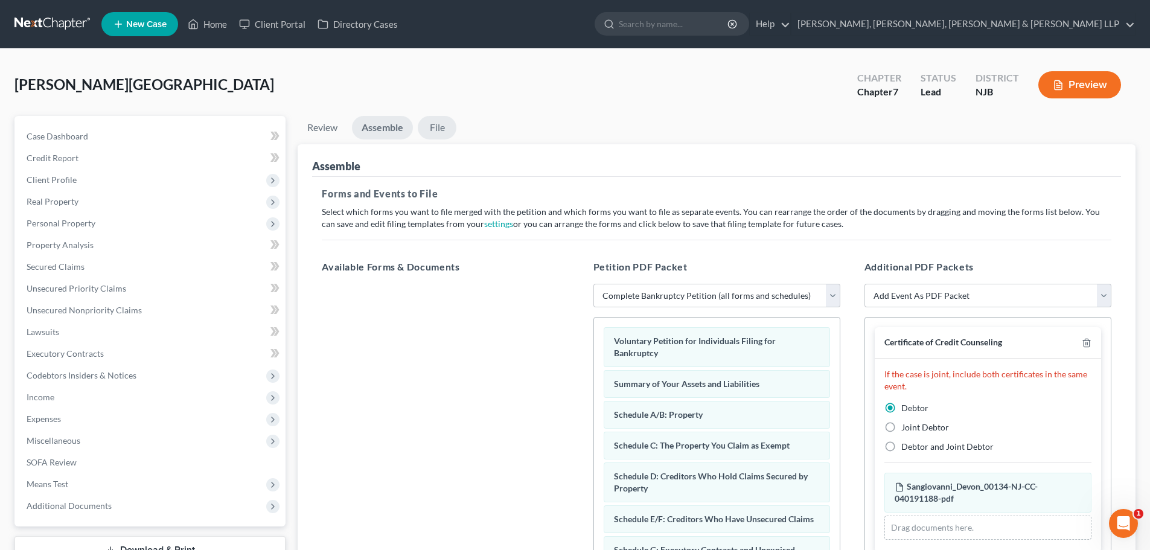
click at [436, 122] on link "File" at bounding box center [437, 128] width 39 height 24
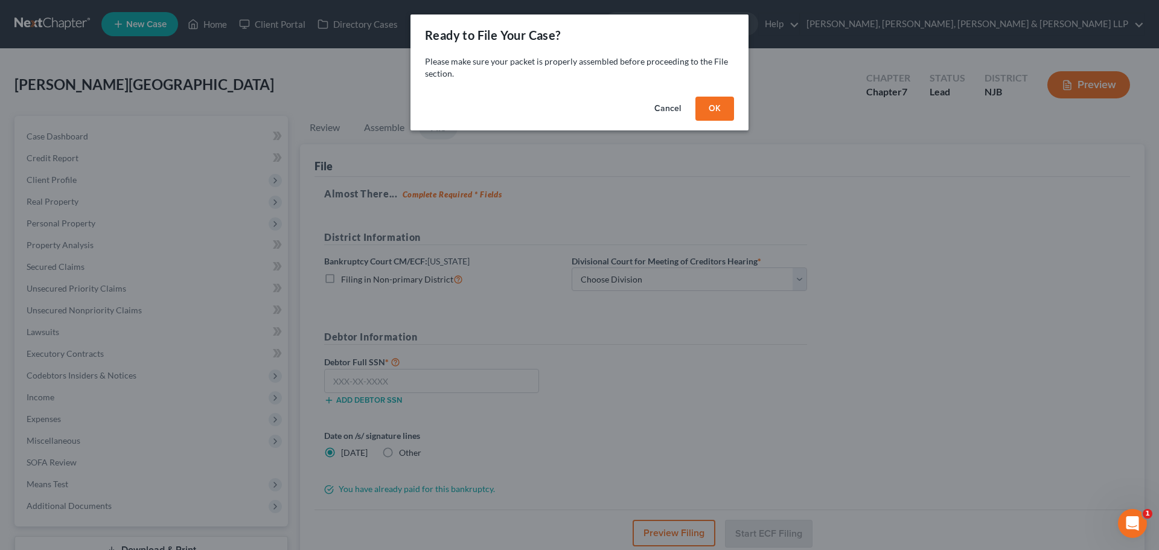
click at [713, 113] on button "OK" at bounding box center [714, 109] width 39 height 24
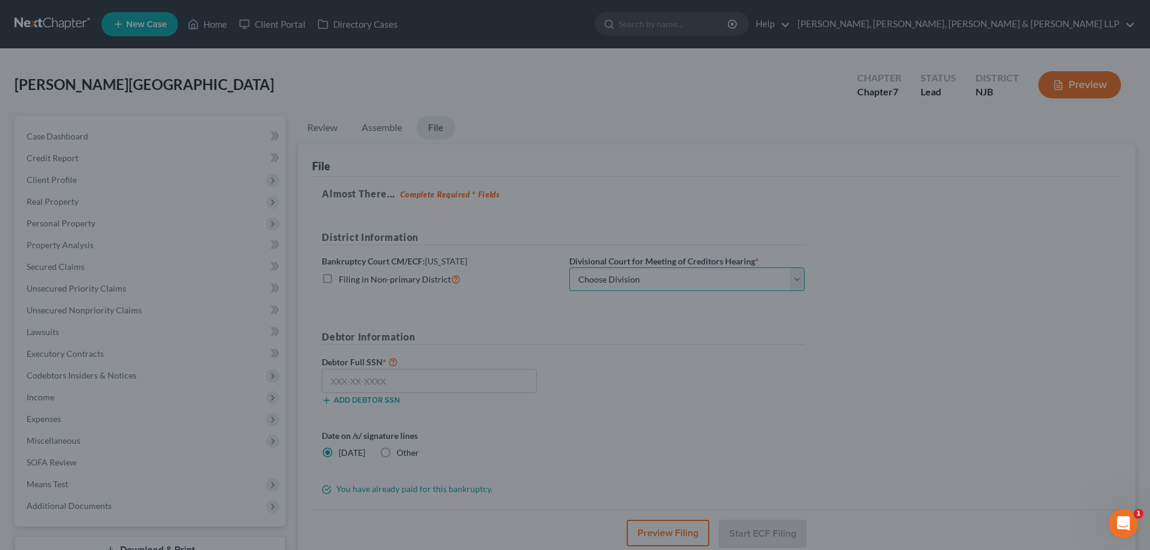
click at [647, 284] on select "Choose Division [GEOGRAPHIC_DATA] [GEOGRAPHIC_DATA]/[GEOGRAPHIC_DATA] [GEOGRAPH…" at bounding box center [686, 279] width 235 height 24
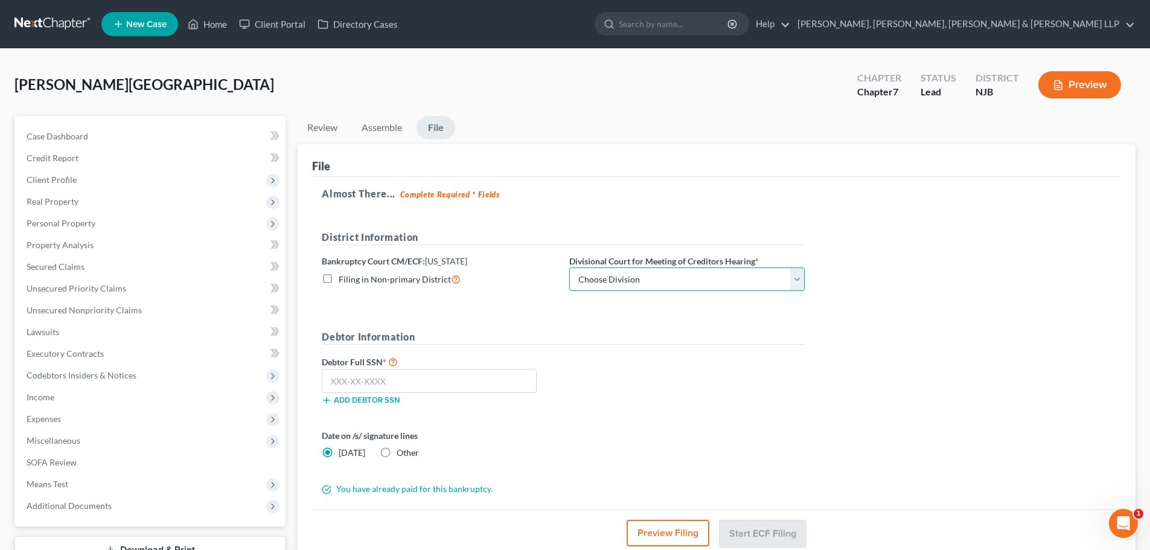
select select "2"
click at [569, 267] on select "Choose Division [GEOGRAPHIC_DATA] [GEOGRAPHIC_DATA]/[GEOGRAPHIC_DATA] [GEOGRAPH…" at bounding box center [686, 279] width 235 height 24
click at [389, 369] on input "text" at bounding box center [429, 381] width 215 height 24
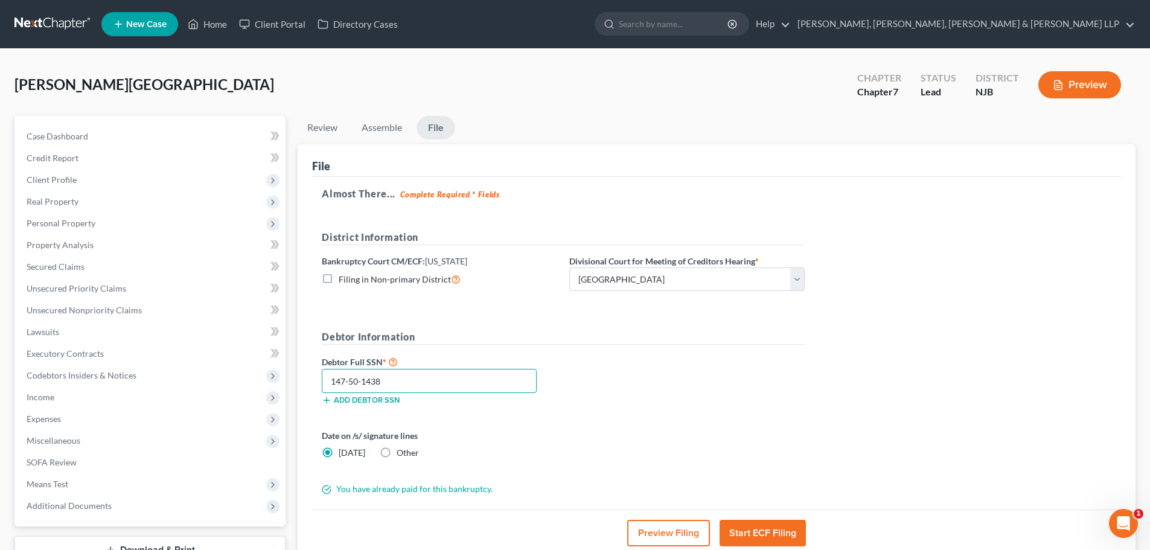
type input "147-50-1438"
click at [764, 527] on button "Start ECF Filing" at bounding box center [762, 533] width 86 height 27
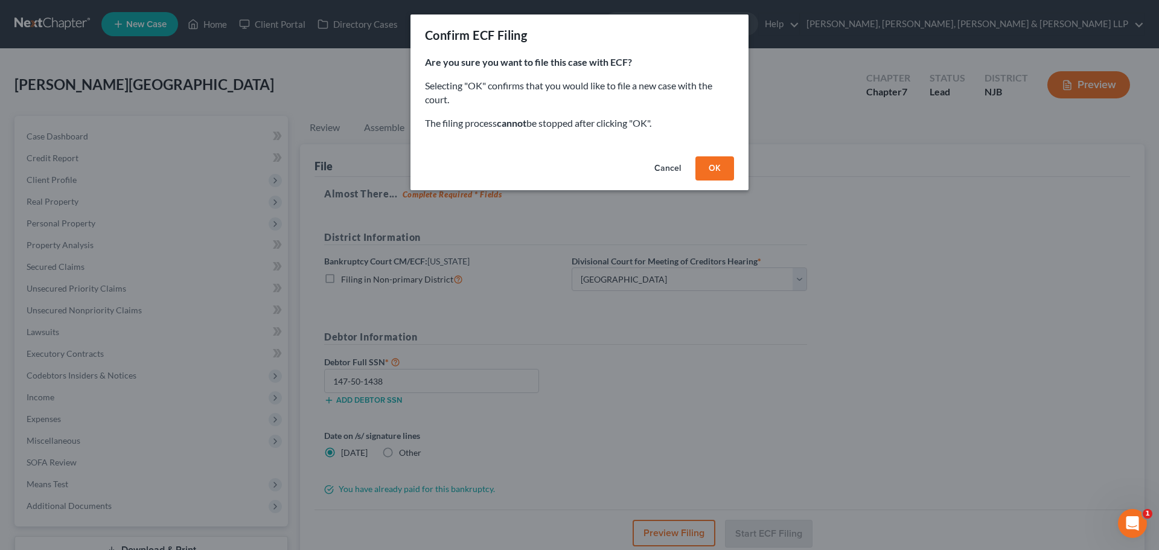
click at [722, 163] on button "OK" at bounding box center [714, 168] width 39 height 24
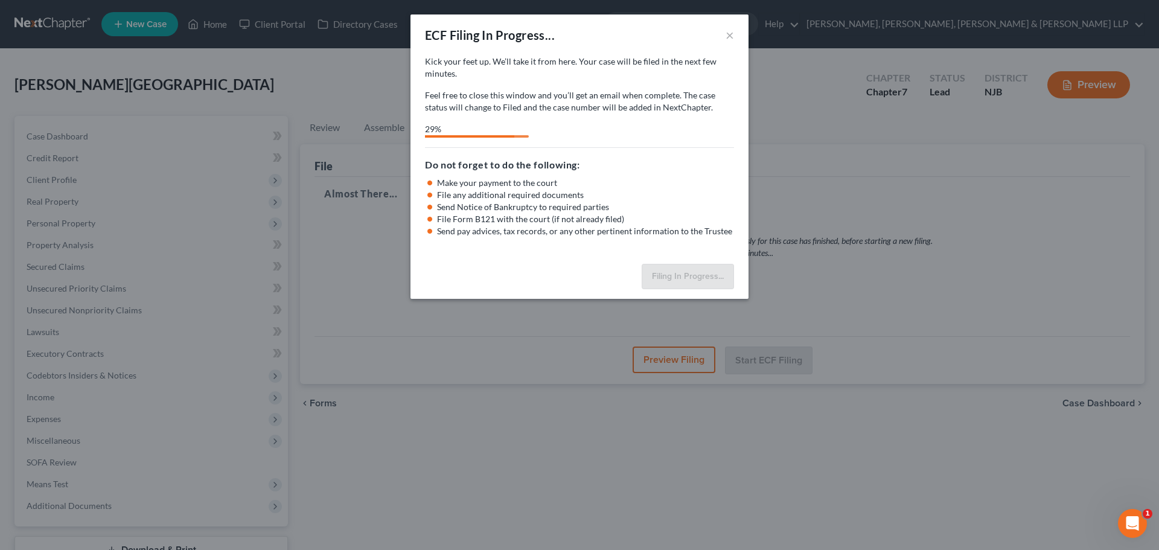
select select "2"
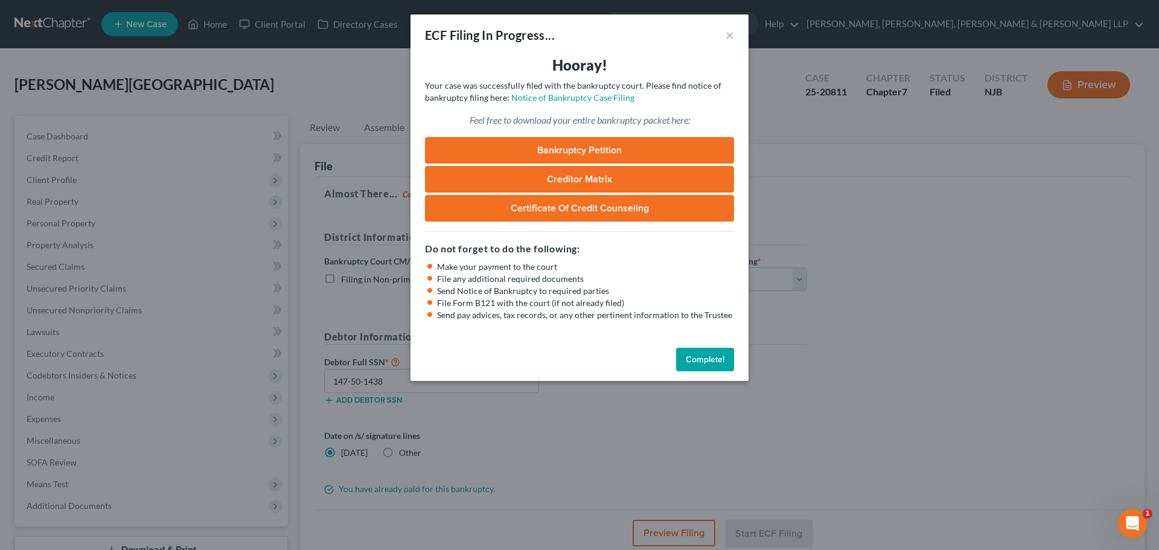
drag, startPoint x: 210, startPoint y: 123, endPoint x: 205, endPoint y: 138, distance: 15.3
click at [215, 121] on div "ECF Filing In Progress... × Hooray! Your case was successfully filed with the b…" at bounding box center [579, 275] width 1159 height 550
click at [126, 314] on div "ECF Filing In Progress... × Hooray! Your case was successfully filed with the b…" at bounding box center [579, 275] width 1159 height 550
drag, startPoint x: 728, startPoint y: 37, endPoint x: 652, endPoint y: 75, distance: 84.5
click at [729, 37] on button "×" at bounding box center [729, 35] width 8 height 14
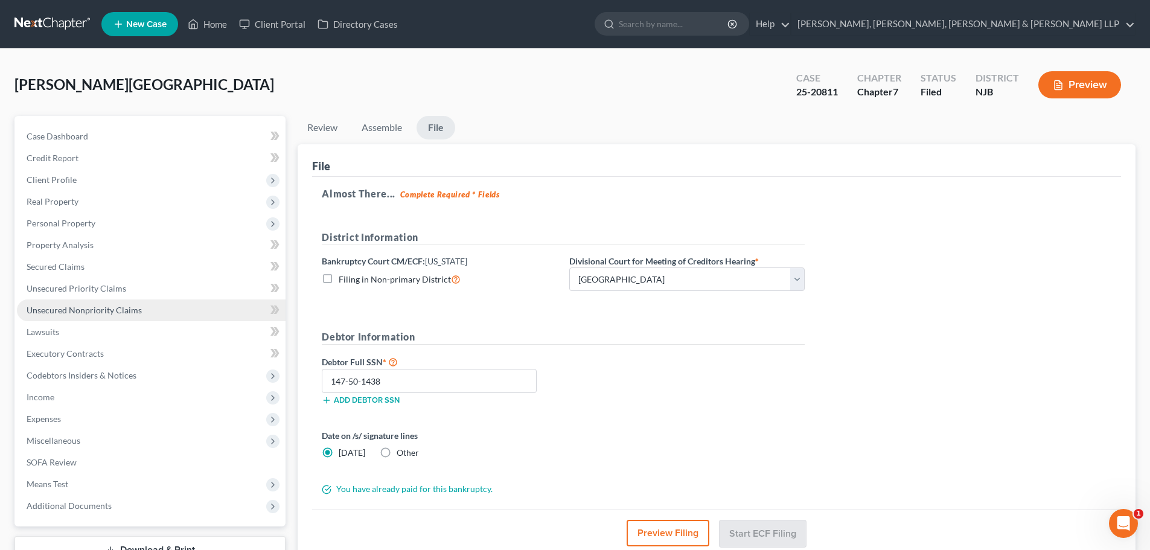
click at [139, 317] on link "Unsecured Nonpriority Claims" at bounding box center [151, 310] width 269 height 22
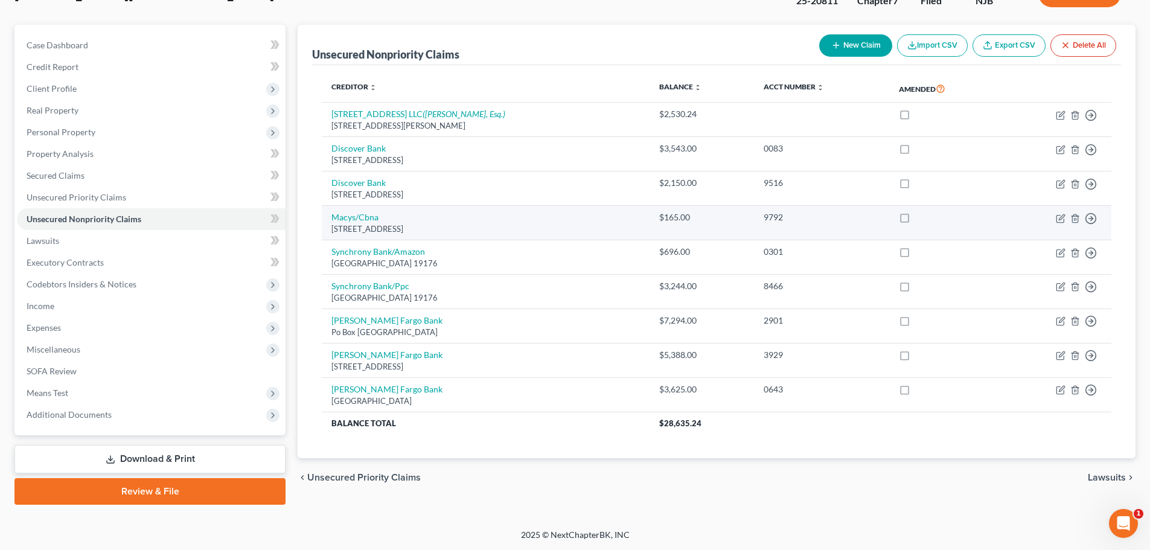
scroll to position [92, 0]
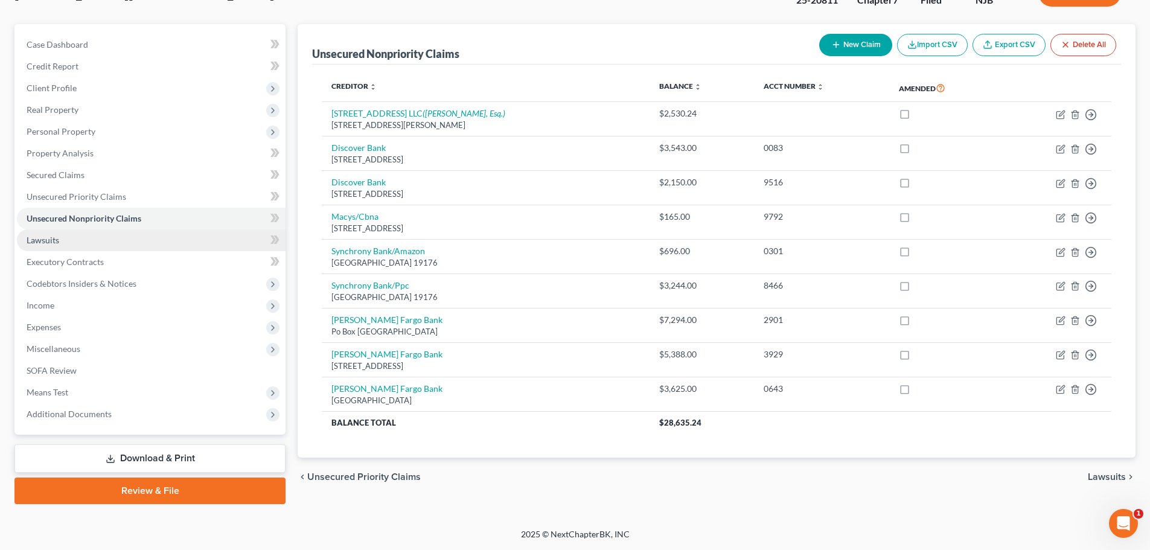
click at [130, 241] on link "Lawsuits" at bounding box center [151, 240] width 269 height 22
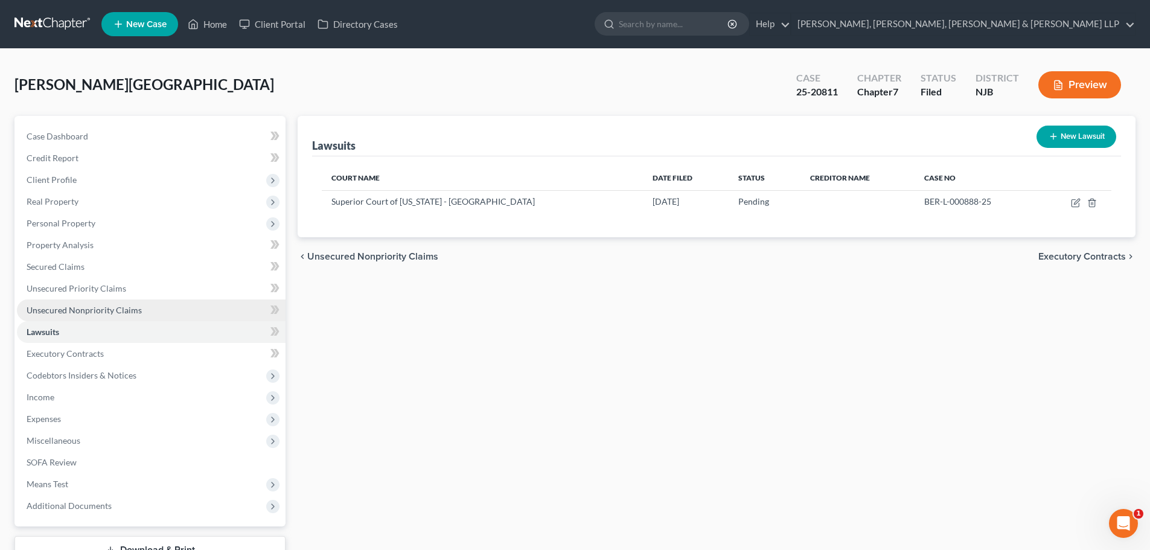
click at [171, 313] on link "Unsecured Nonpriority Claims" at bounding box center [151, 310] width 269 height 22
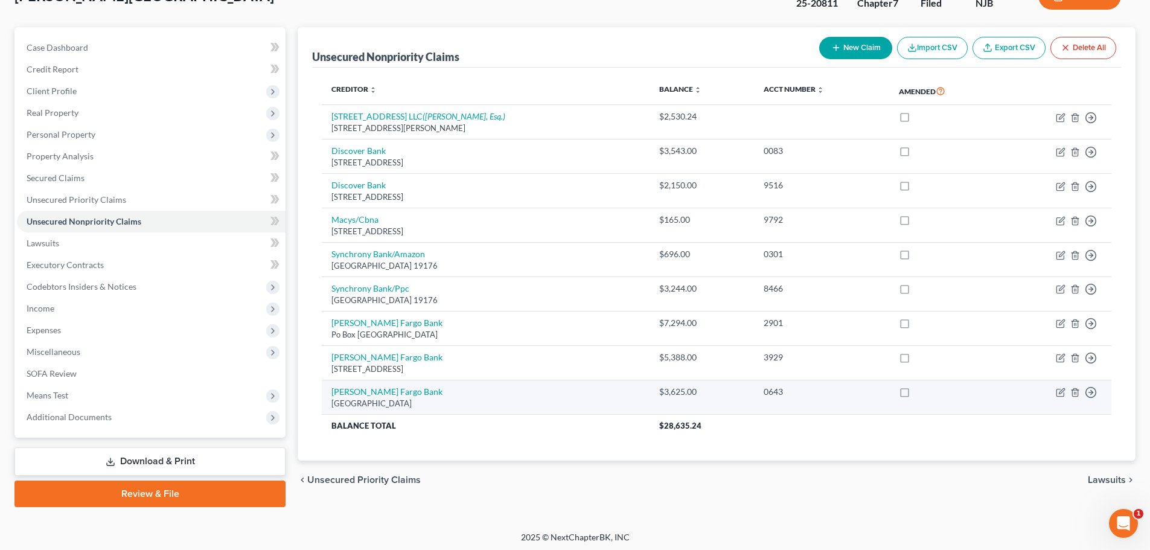
scroll to position [92, 0]
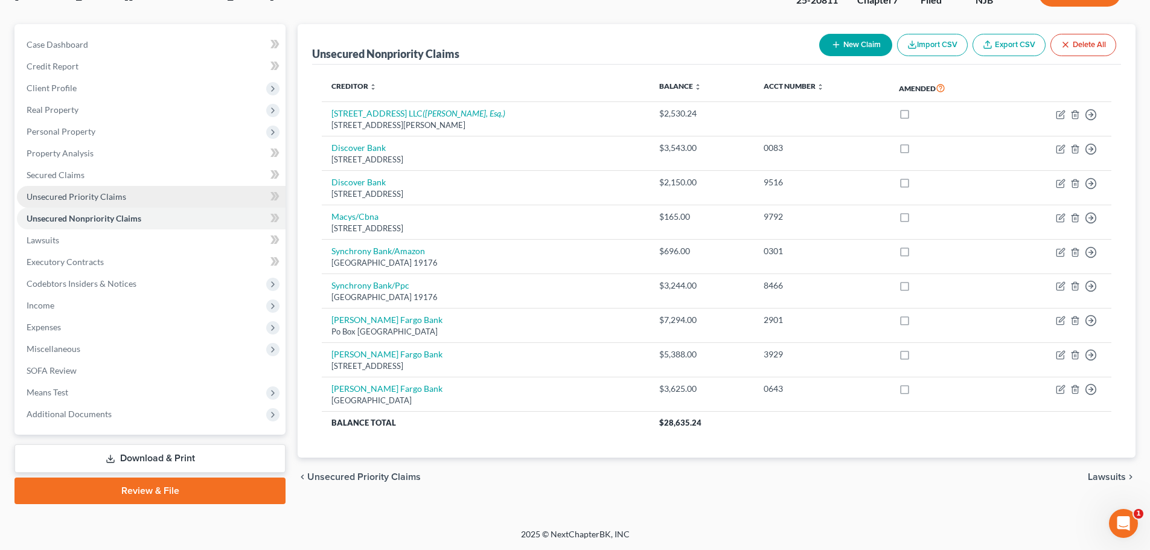
click at [135, 206] on link "Unsecured Priority Claims" at bounding box center [151, 197] width 269 height 22
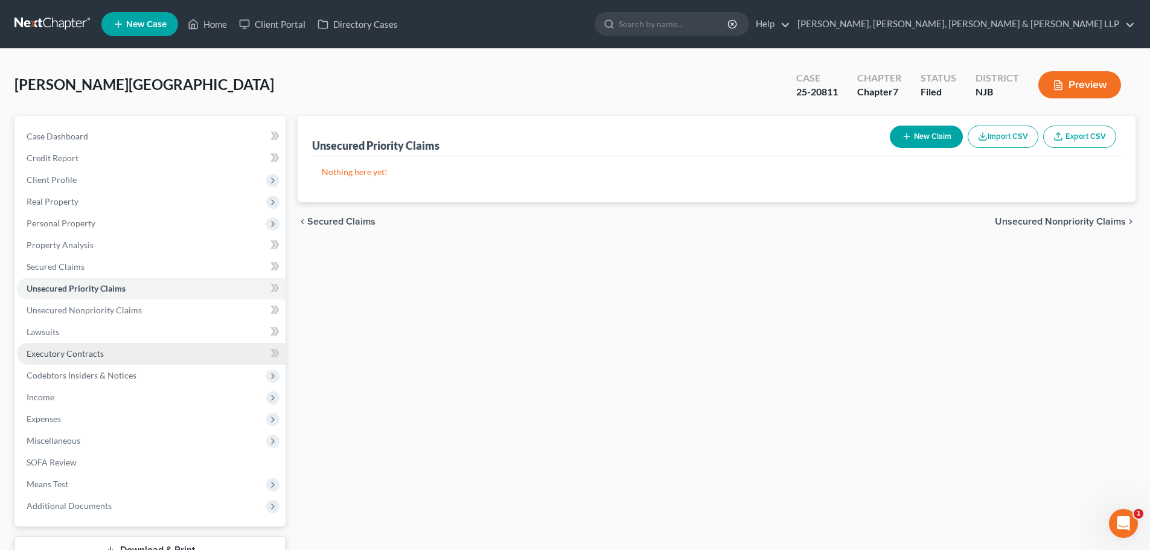
click at [98, 352] on span "Executory Contracts" at bounding box center [65, 353] width 77 height 10
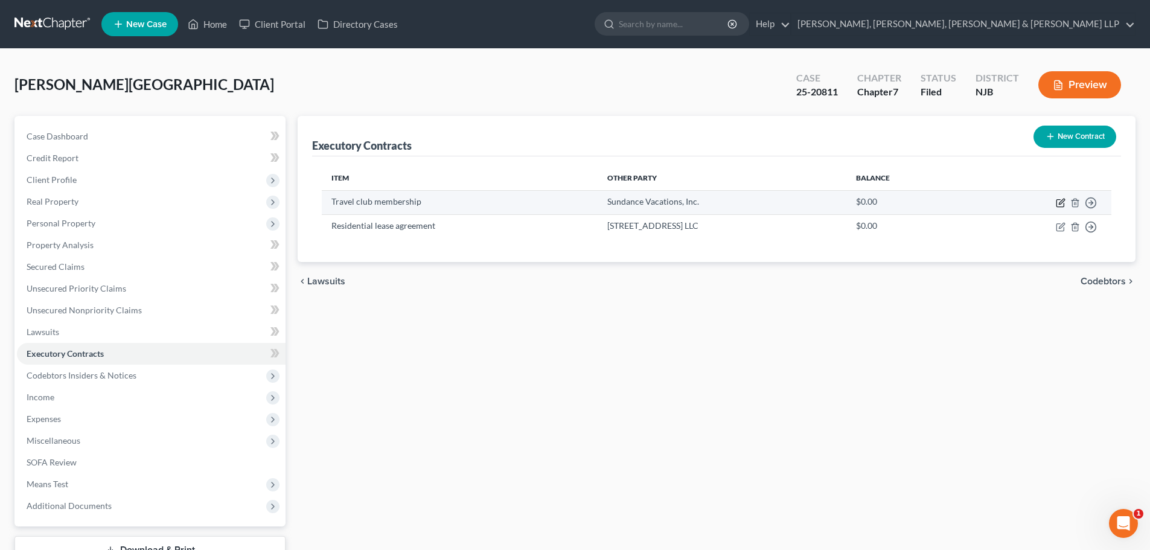
click at [1059, 206] on icon "button" at bounding box center [1060, 203] width 10 height 10
select select "33"
select select "0"
select select "2"
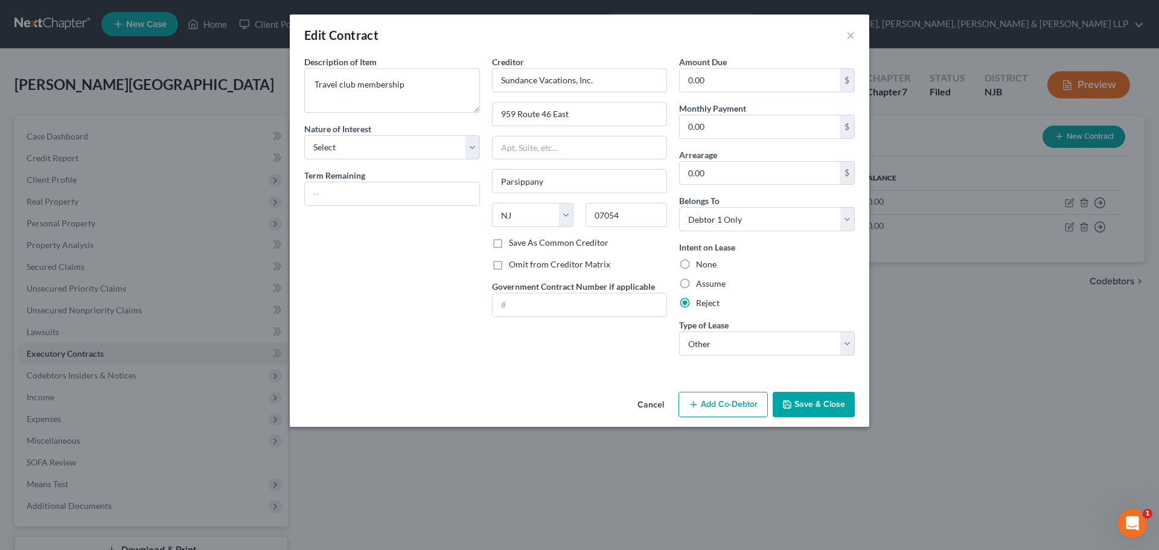
click at [810, 411] on button "Save & Close" at bounding box center [813, 404] width 82 height 25
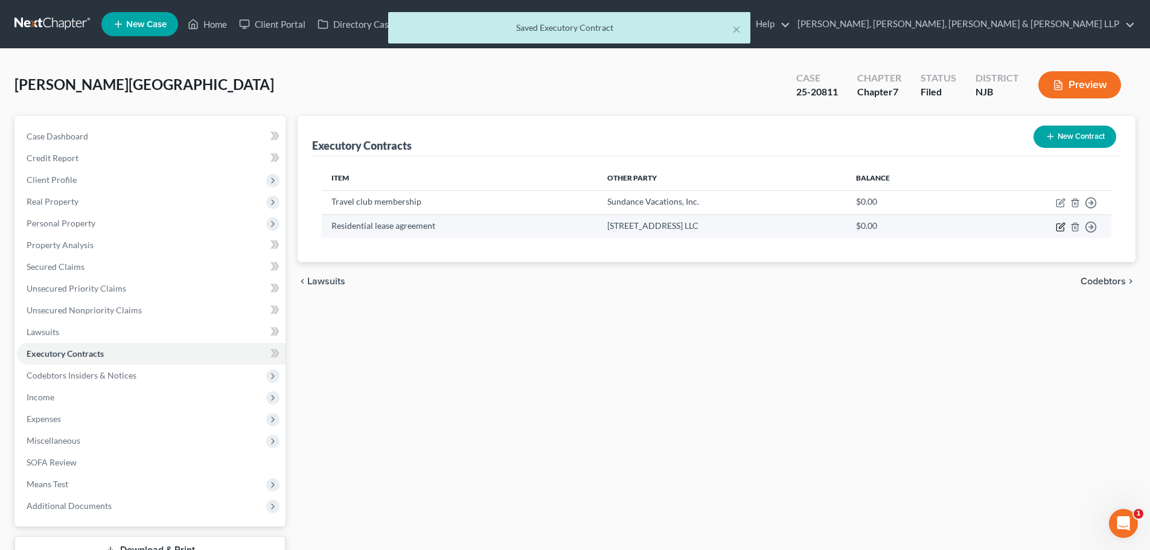
click at [1060, 226] on icon "button" at bounding box center [1060, 227] width 10 height 10
select select "9"
select select "0"
select select "2"
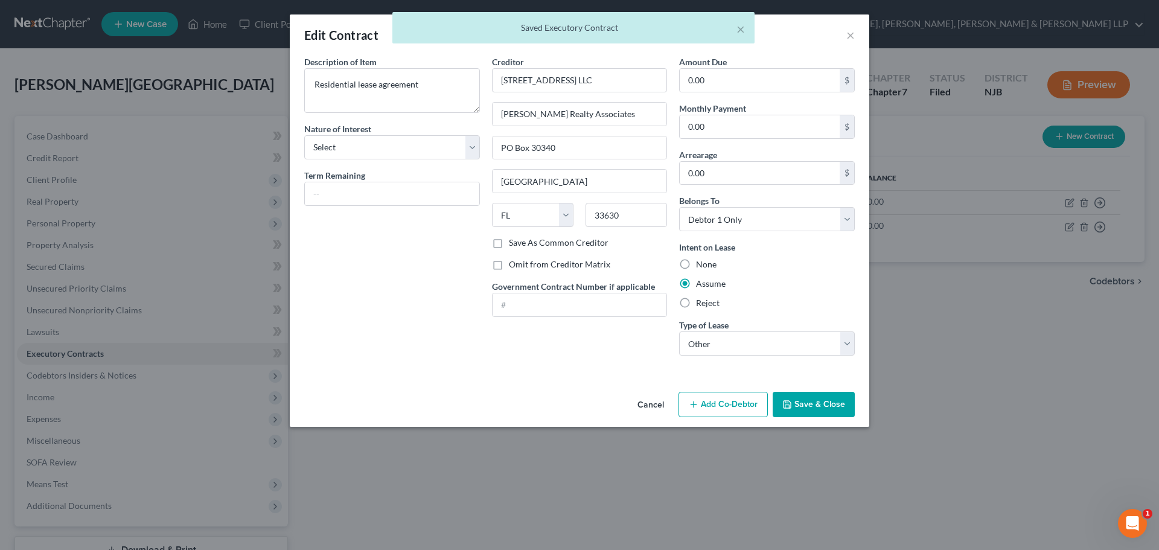
click at [811, 407] on button "Save & Close" at bounding box center [813, 404] width 82 height 25
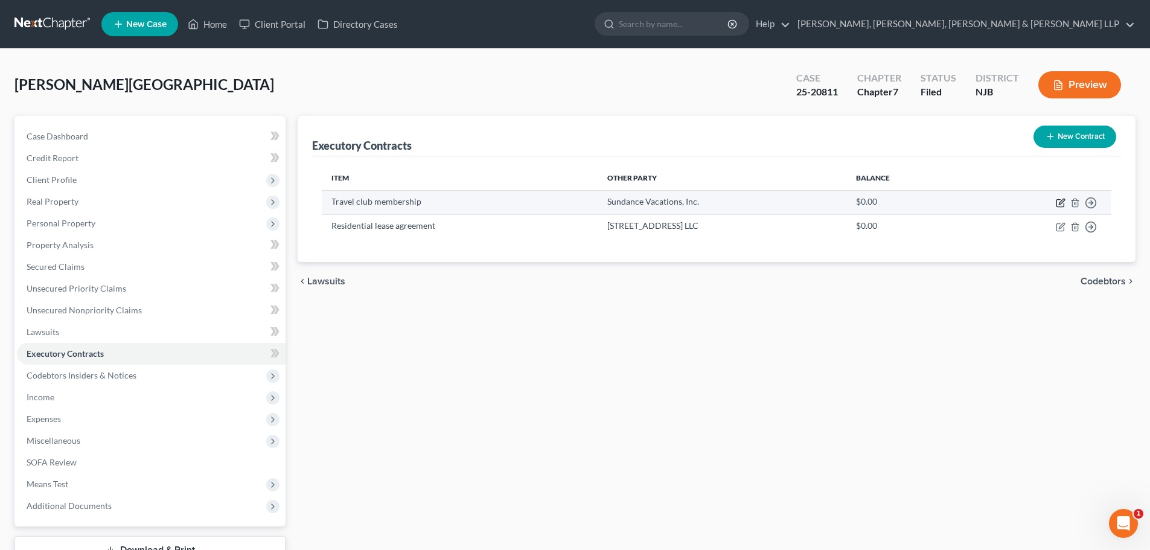
click at [1061, 205] on icon "button" at bounding box center [1060, 203] width 10 height 10
select select "33"
select select "0"
select select "2"
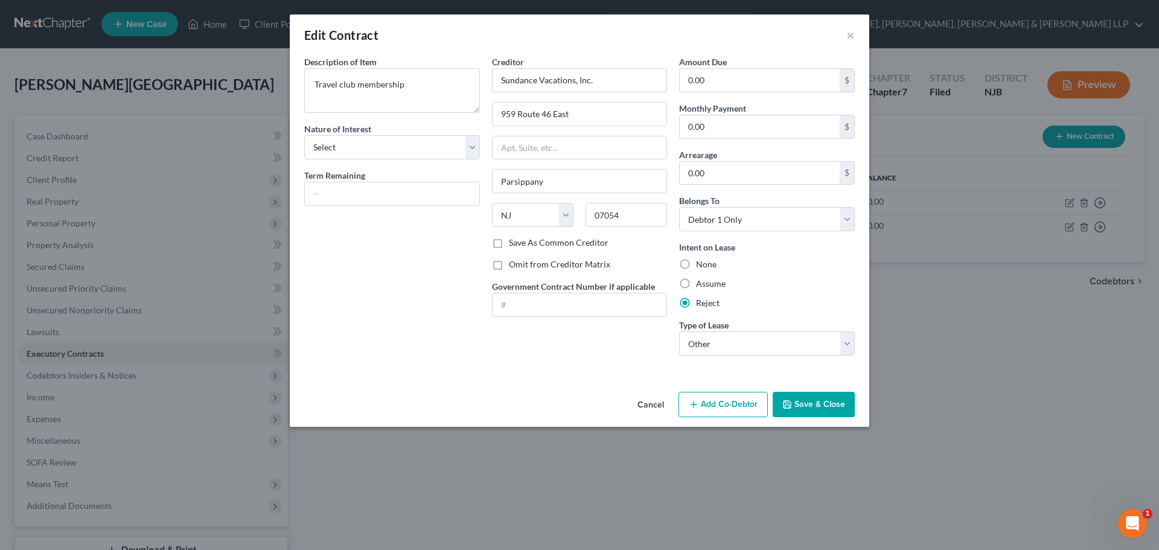
click at [822, 405] on button "Save & Close" at bounding box center [813, 404] width 82 height 25
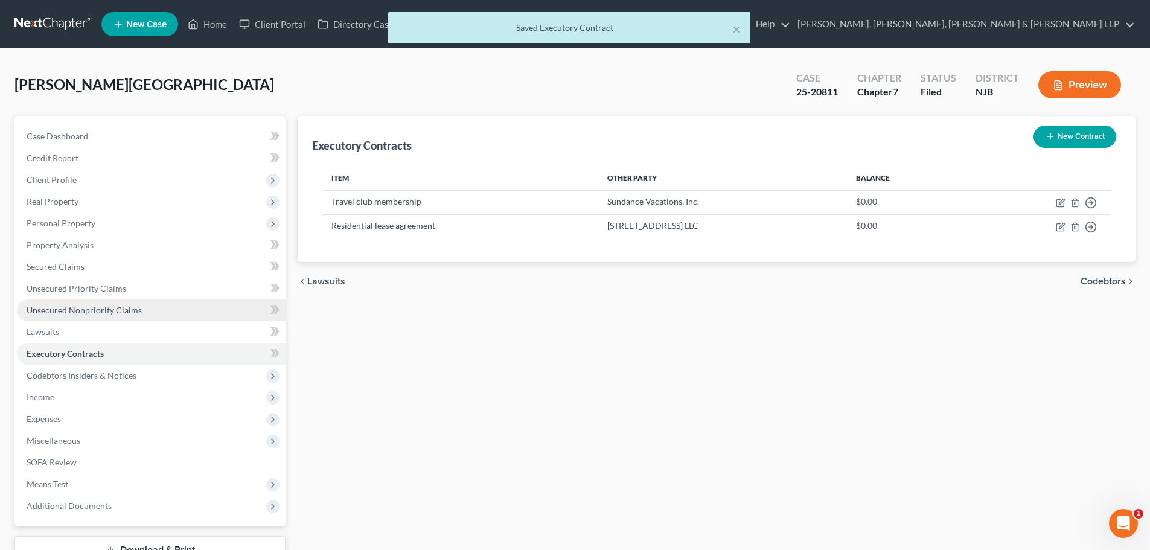
click at [68, 310] on span "Unsecured Nonpriority Claims" at bounding box center [84, 310] width 115 height 10
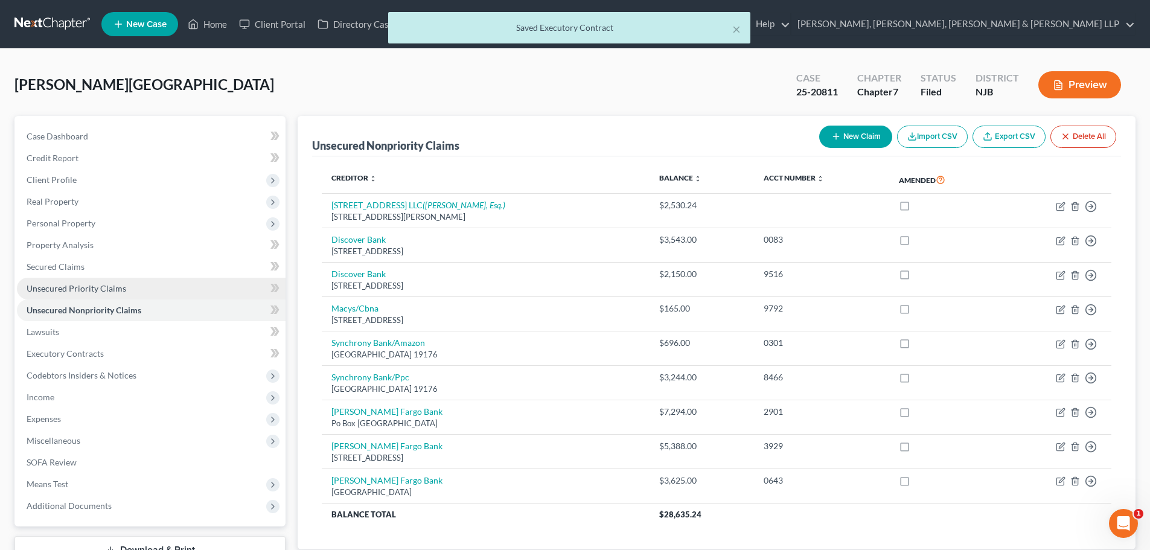
click at [153, 291] on link "Unsecured Priority Claims" at bounding box center [151, 289] width 269 height 22
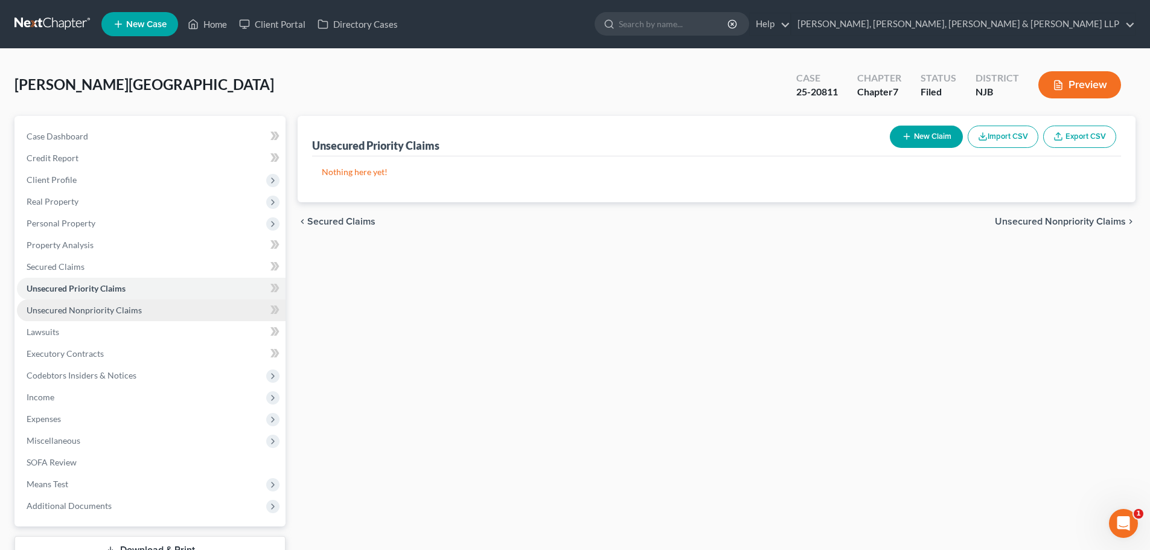
click at [147, 303] on link "Unsecured Nonpriority Claims" at bounding box center [151, 310] width 269 height 22
